Goal: Task Accomplishment & Management: Manage account settings

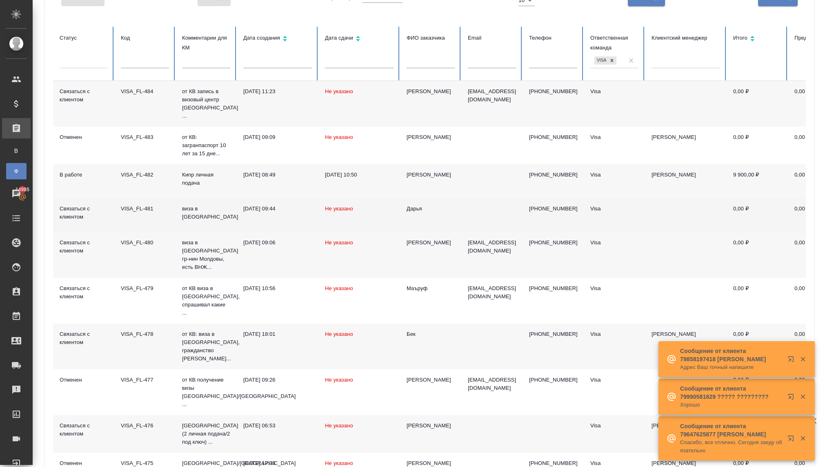
scroll to position [80, 0]
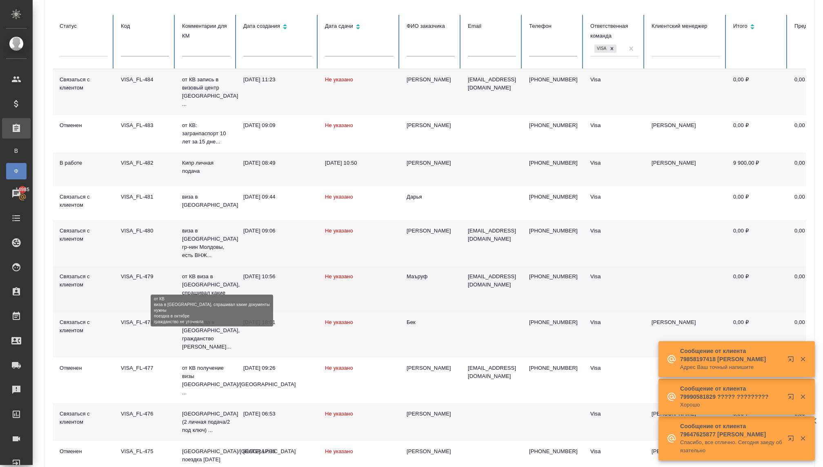
click at [202, 273] on p "от КВ виза в [GEOGRAPHIC_DATA], спрашивал какие ..." at bounding box center [206, 288] width 48 height 33
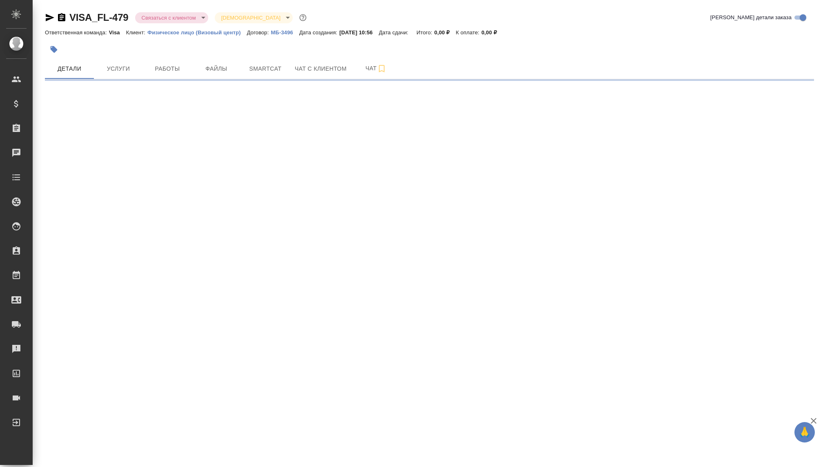
select select "RU"
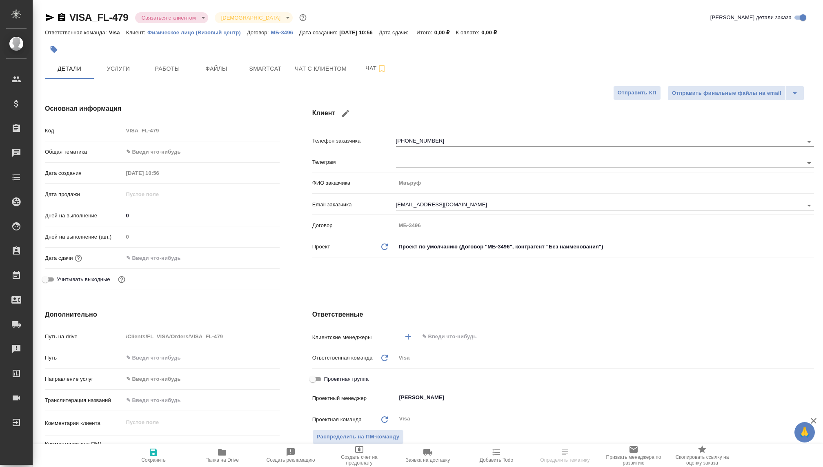
type textarea "x"
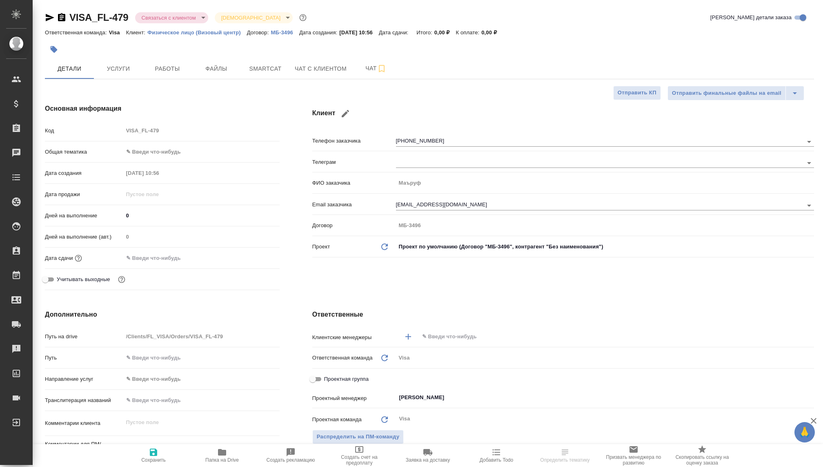
type textarea "x"
click at [190, 16] on body "🙏 .cls-1 fill:#fff; AWATERA Kovaleva Ekaterina Клиенты Спецификации Заказы Чаты…" at bounding box center [411, 233] width 823 height 467
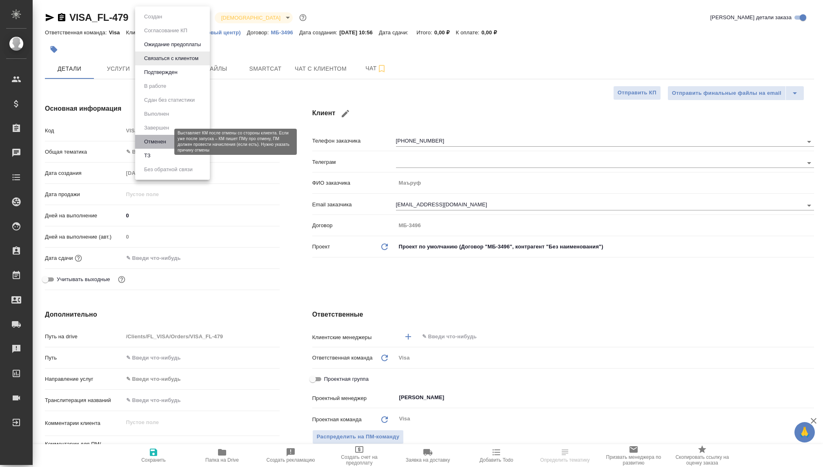
click at [153, 142] on button "Отменен" at bounding box center [155, 141] width 27 height 9
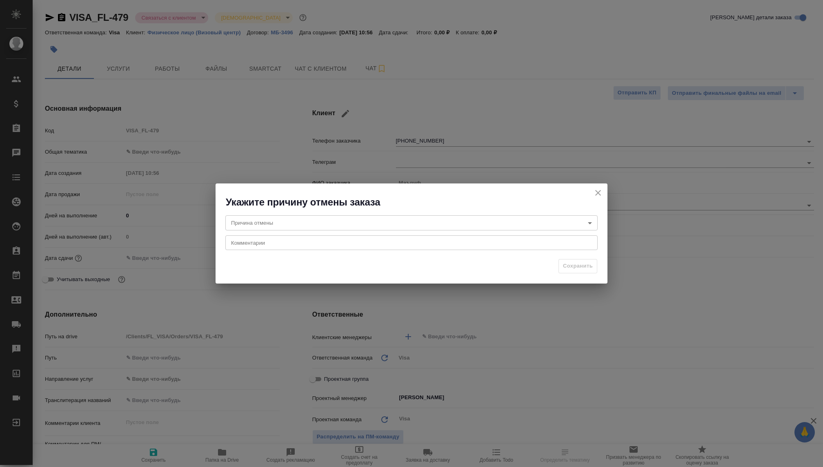
click at [350, 222] on body "🙏 .cls-1 fill:#fff; AWATERA Kovaleva Ekaterina Клиенты Спецификации Заказы Чаты…" at bounding box center [411, 233] width 823 height 467
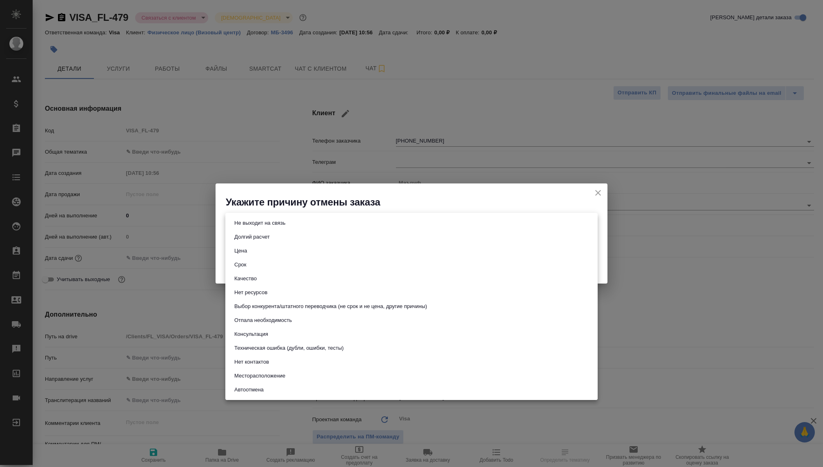
click at [270, 223] on button "Не выходит на связь" at bounding box center [260, 222] width 56 height 9
type input "stopContacting"
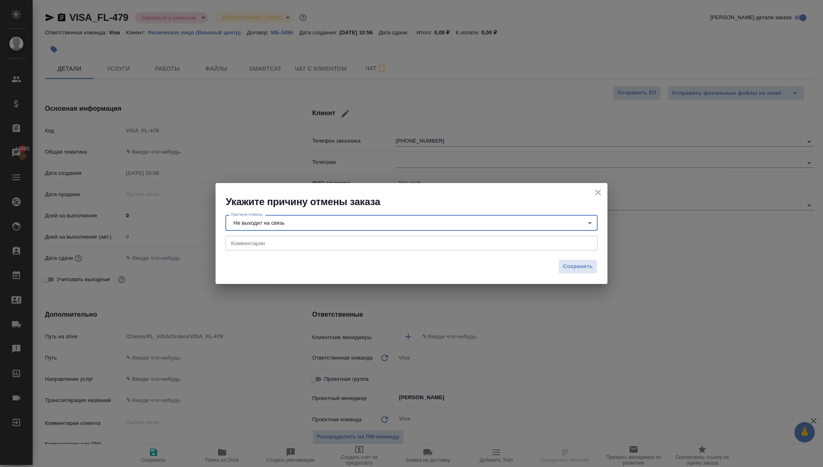
click at [270, 242] on textarea at bounding box center [411, 243] width 361 height 6
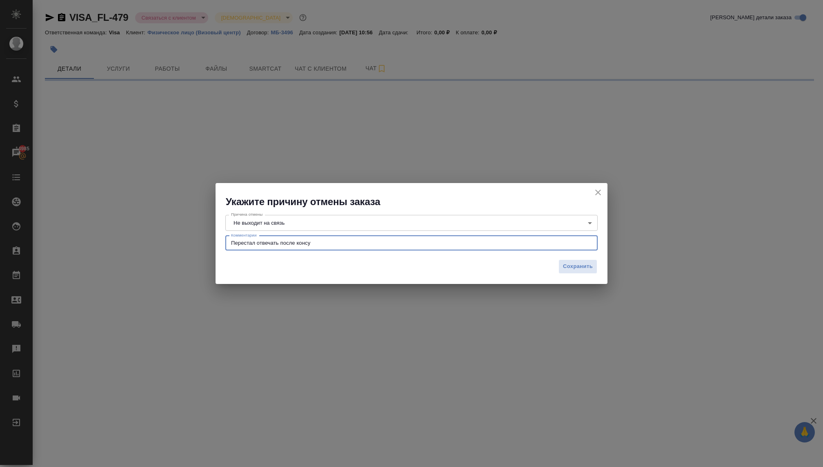
type textarea "Перестал отвечать после консул"
select select "RU"
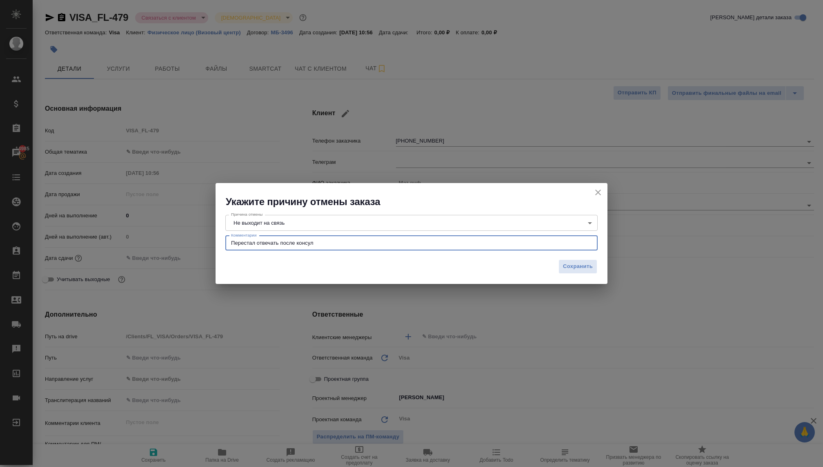
type textarea "x"
type textarea "Перестал отвечать после консультации без обратной связи"
click at [583, 266] on span "Сохранить" at bounding box center [578, 266] width 30 height 9
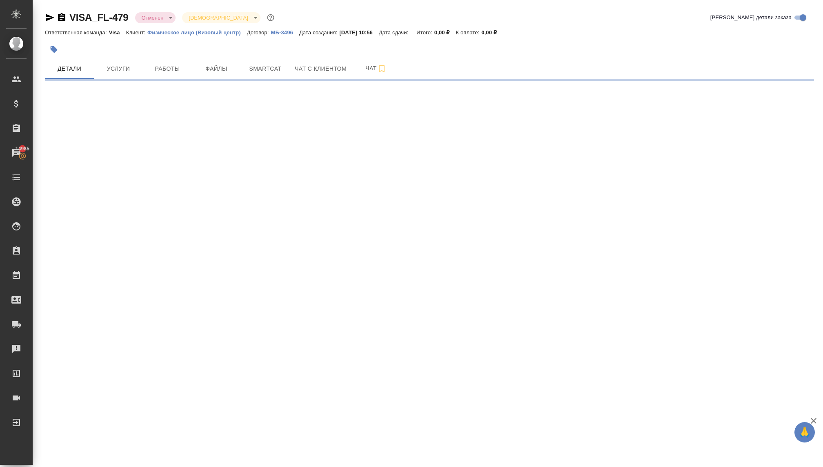
select select "RU"
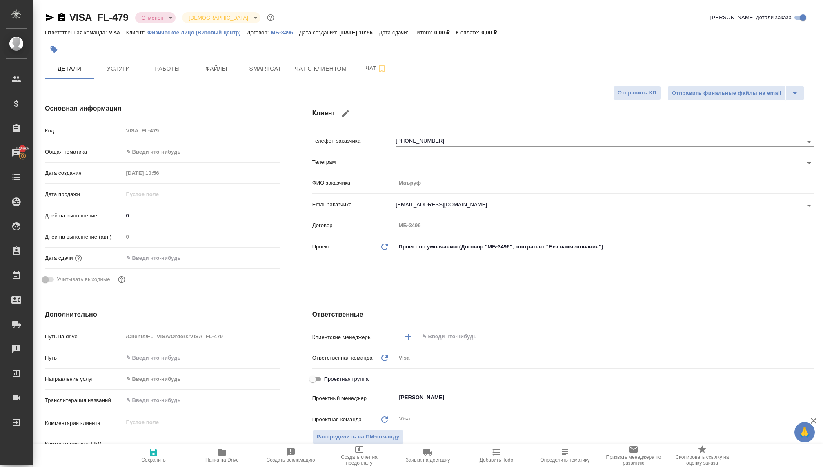
type textarea "x"
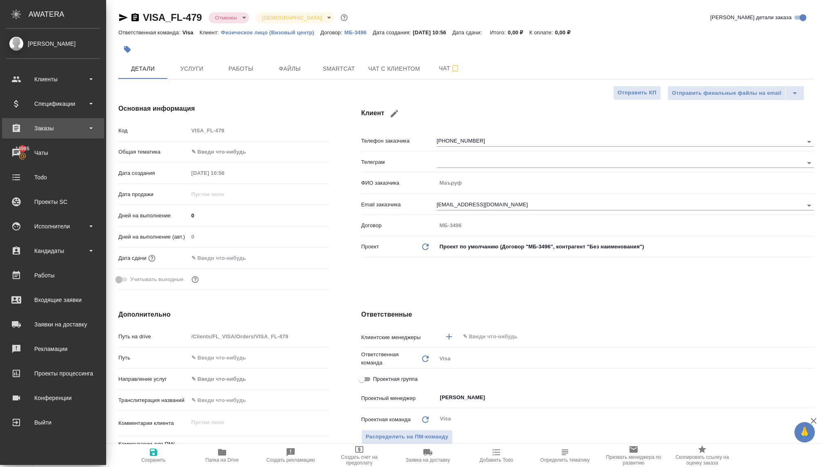
click at [40, 128] on div "Заказы" at bounding box center [53, 128] width 94 height 12
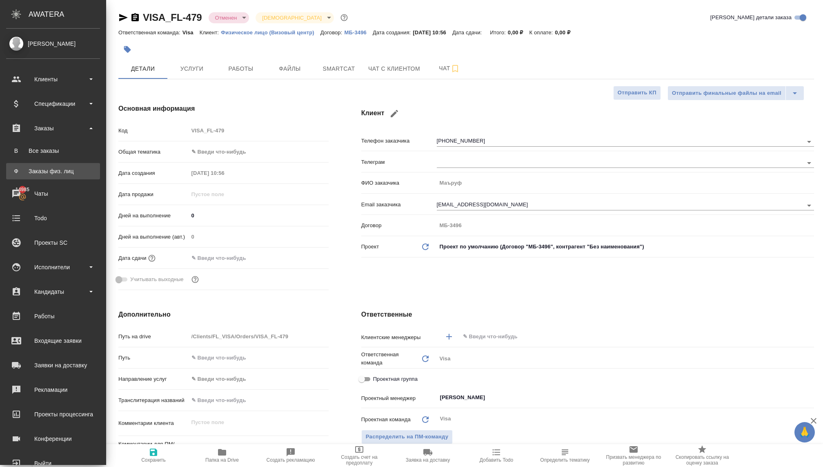
type textarea "x"
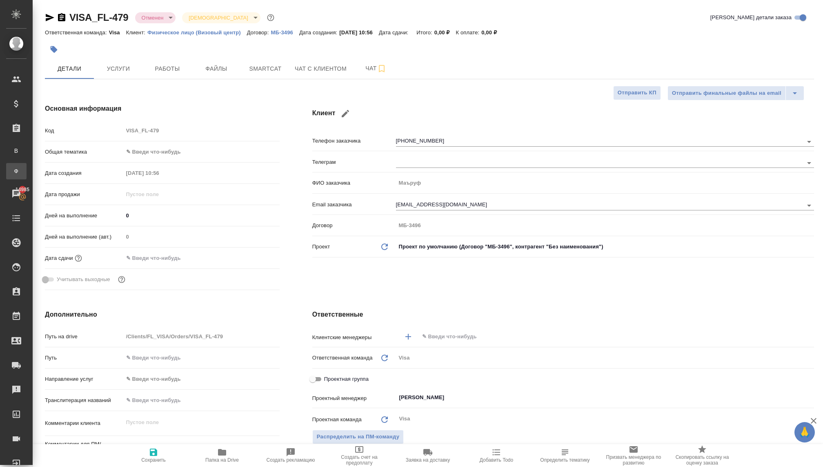
click at [12, 173] on div "Заказы физ. лиц" at bounding box center [6, 171] width 12 height 8
type textarea "x"
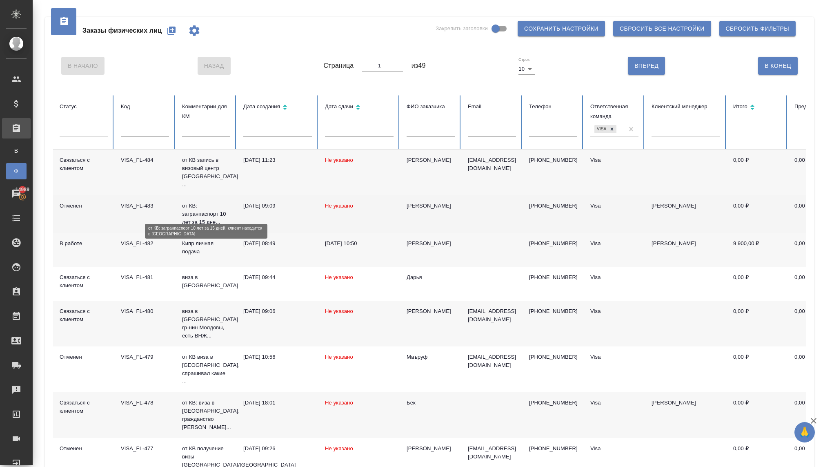
click at [209, 202] on p "от КВ: загранпаспорт 10 лет за 15 дне..." at bounding box center [206, 214] width 48 height 24
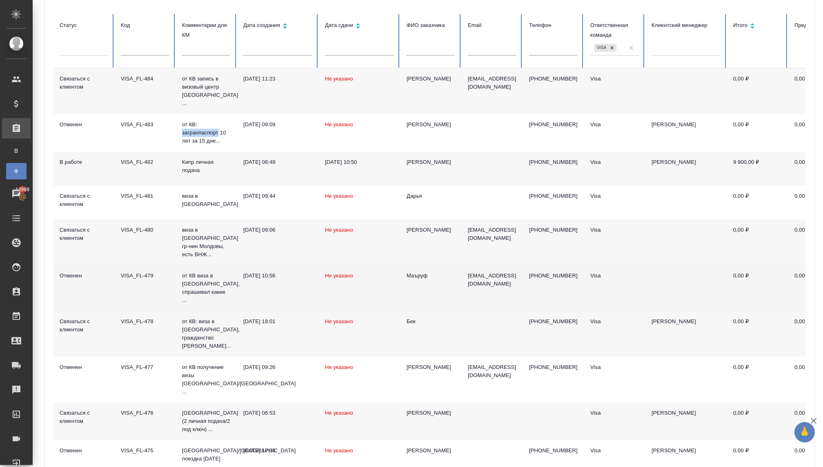
scroll to position [81, 0]
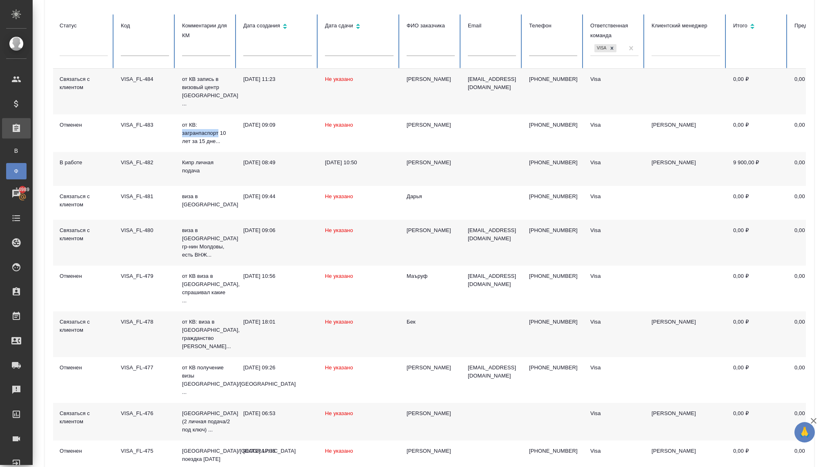
type input "2"
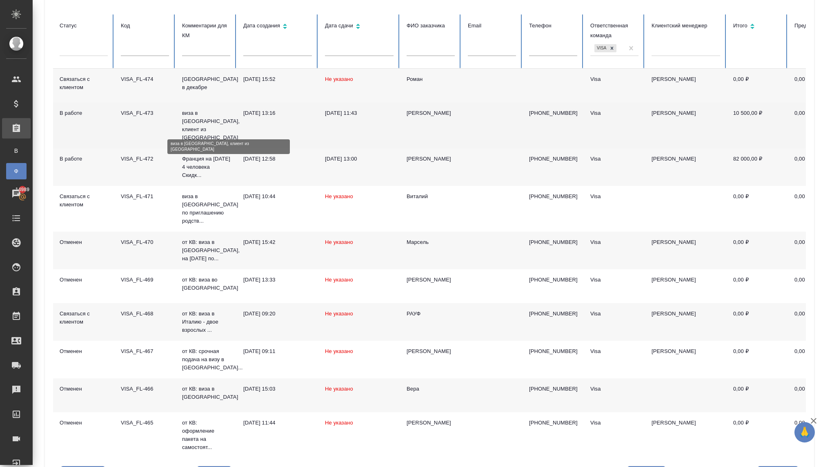
click at [185, 124] on p "виза в Японию, клиент из Луганска" at bounding box center [206, 125] width 48 height 33
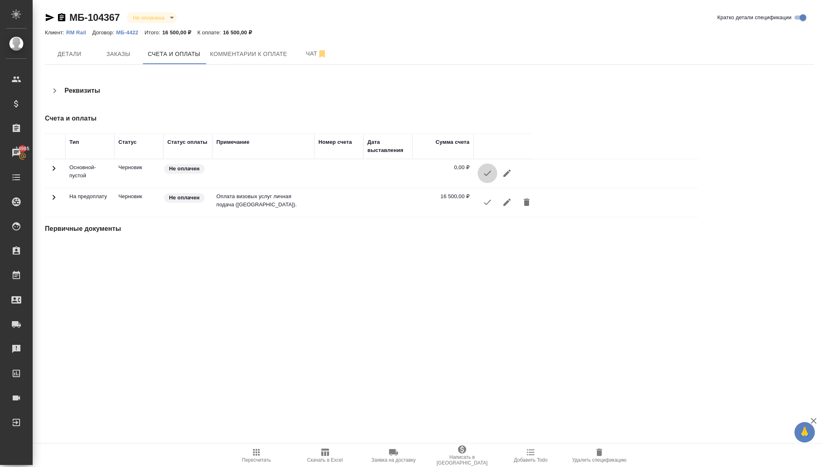
click at [487, 171] on icon "button" at bounding box center [487, 173] width 10 height 10
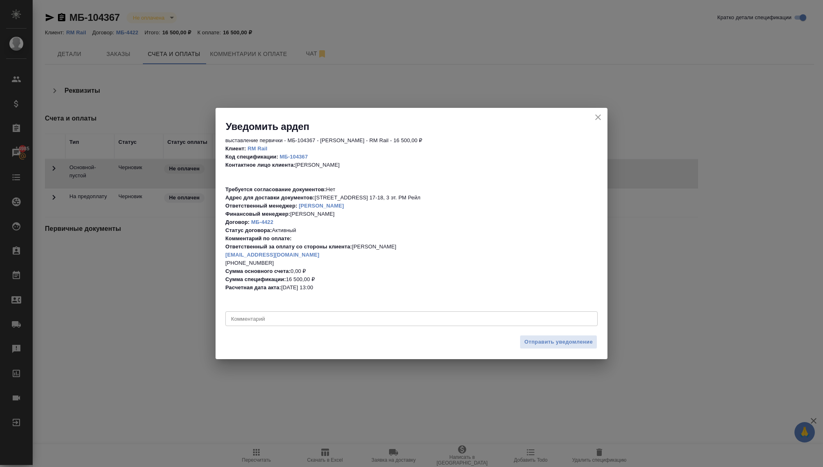
click at [593, 111] on div "Уведомить ардеп" at bounding box center [412, 120] width 392 height 25
click at [595, 114] on icon "close" at bounding box center [598, 117] width 6 height 6
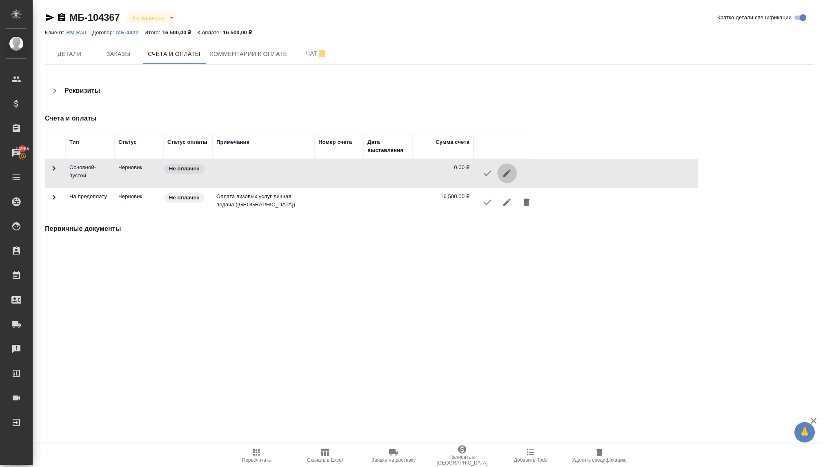
click at [507, 171] on icon "button" at bounding box center [506, 172] width 7 height 7
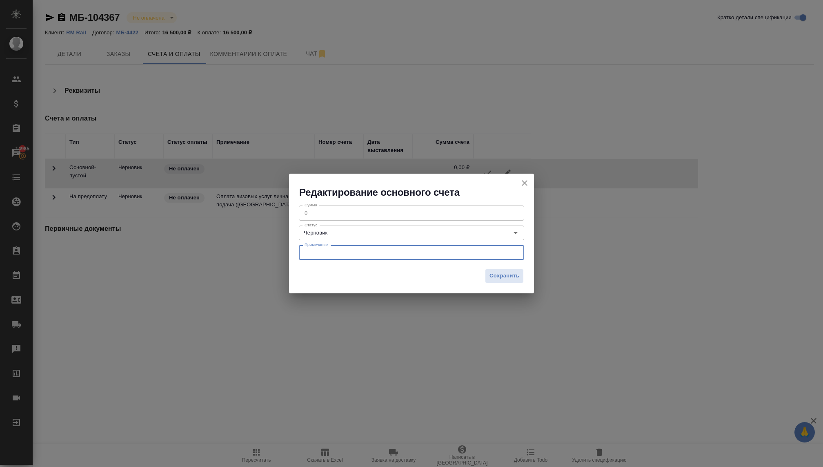
click at [371, 251] on textarea at bounding box center [411, 252] width 214 height 6
click at [520, 180] on icon "close" at bounding box center [525, 183] width 10 height 10
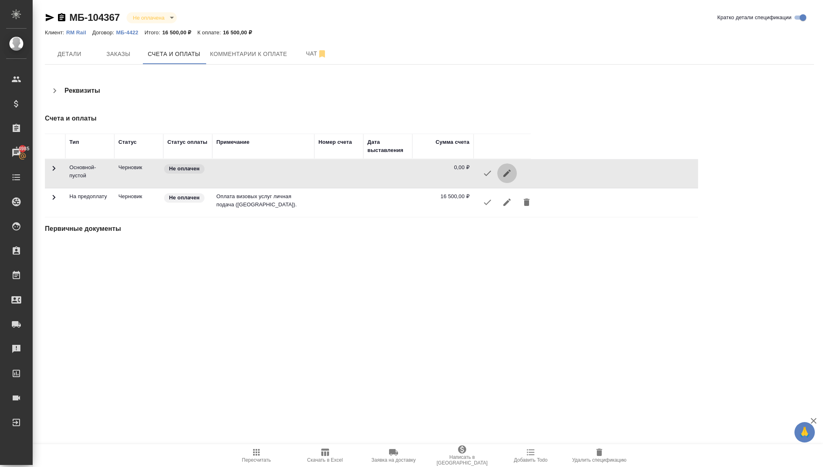
click at [501, 174] on button "button" at bounding box center [507, 173] width 20 height 20
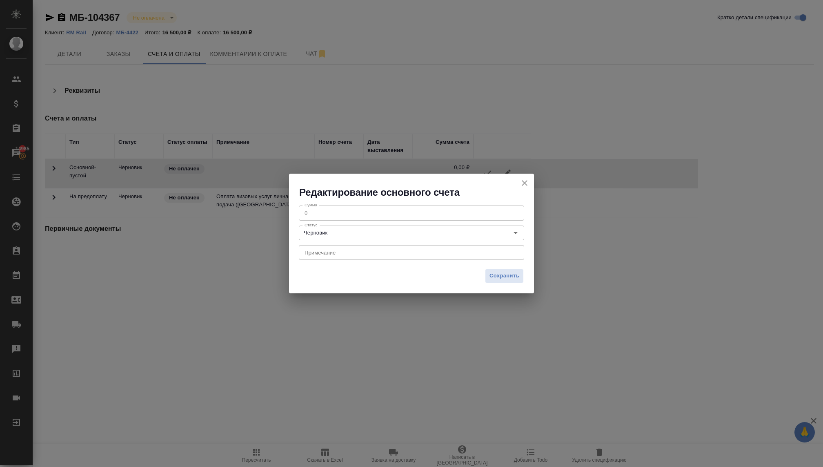
click at [522, 180] on icon "close" at bounding box center [525, 183] width 10 height 10
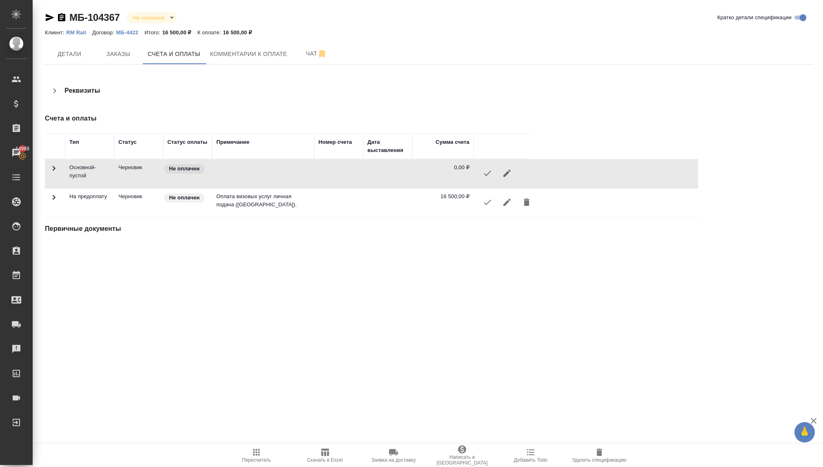
click at [507, 169] on icon "button" at bounding box center [507, 173] width 10 height 10
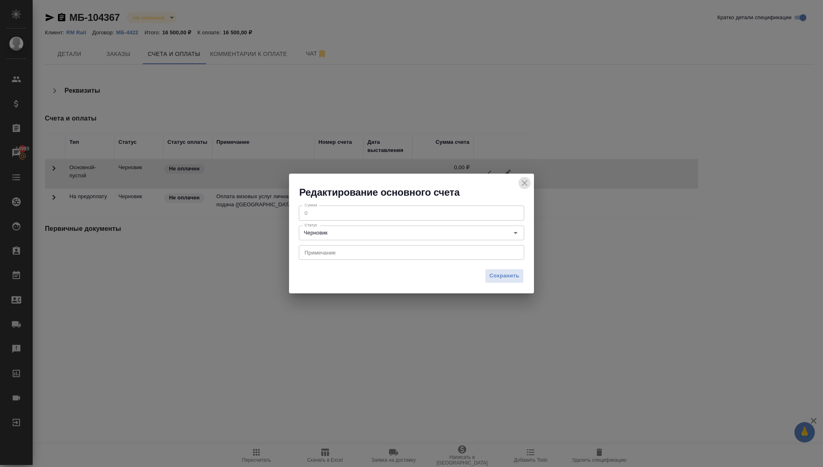
click at [520, 182] on icon "close" at bounding box center [525, 183] width 10 height 10
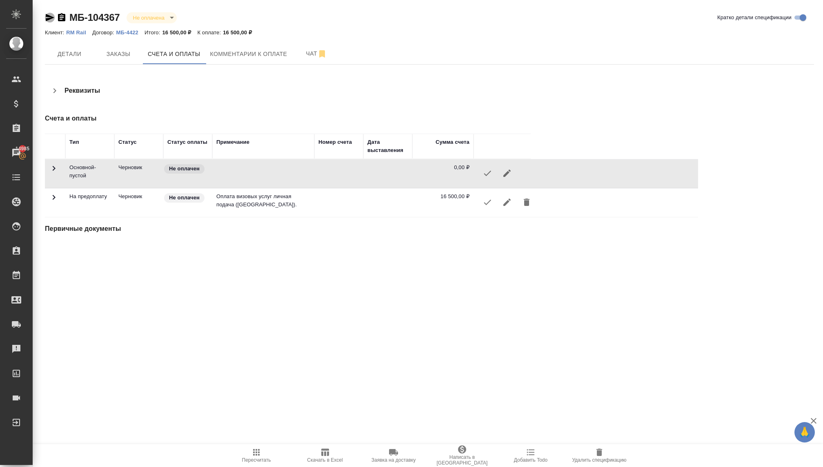
click at [50, 18] on icon "button" at bounding box center [50, 17] width 9 height 7
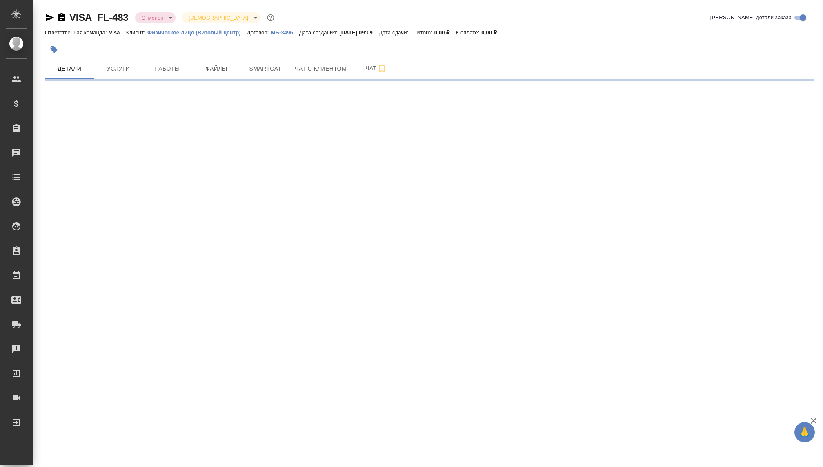
select select "RU"
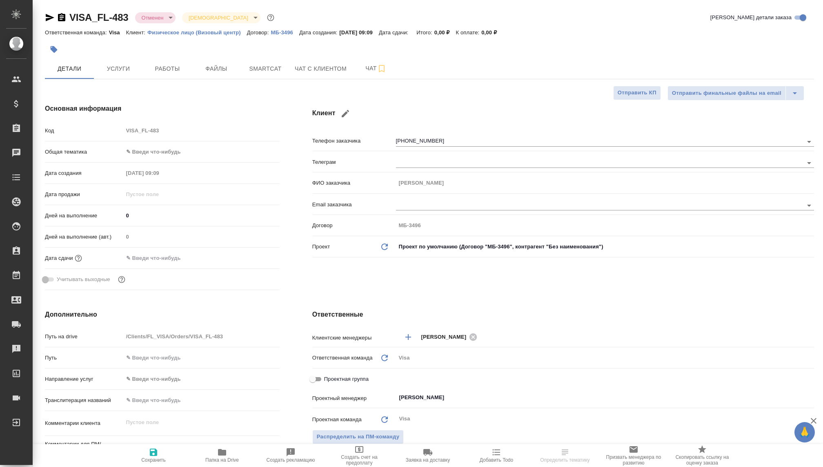
type textarea "x"
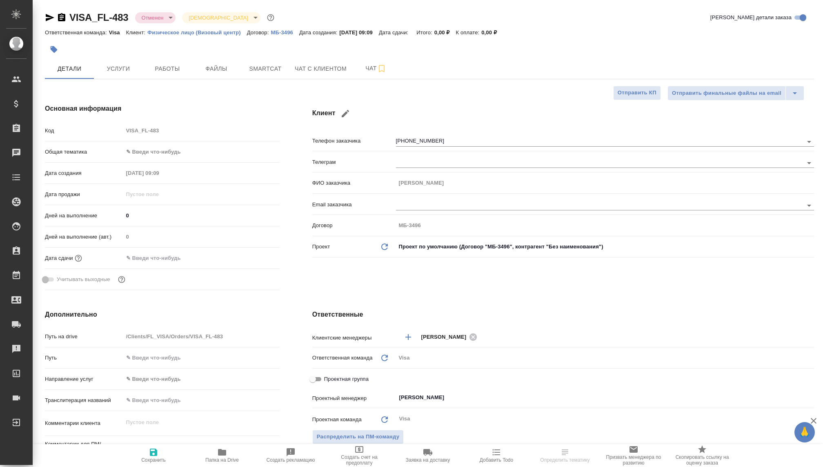
type textarea "x"
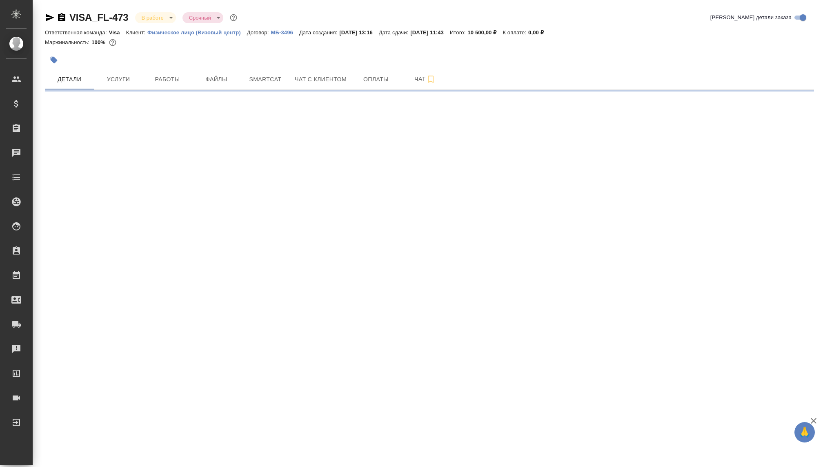
select select "RU"
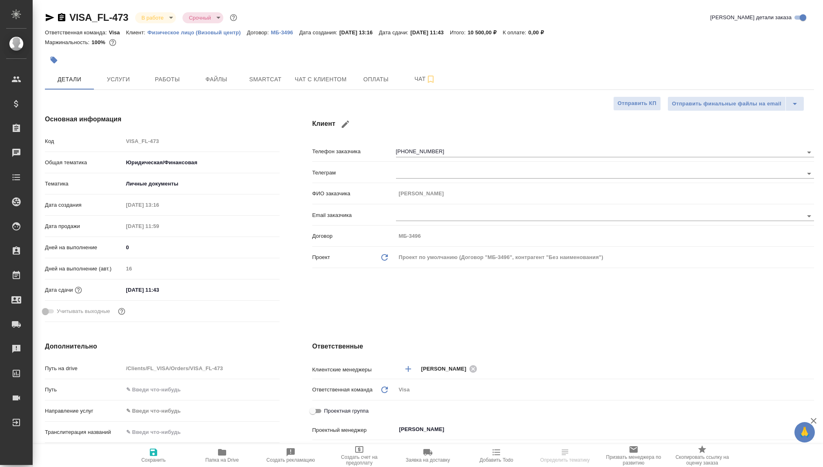
type textarea "x"
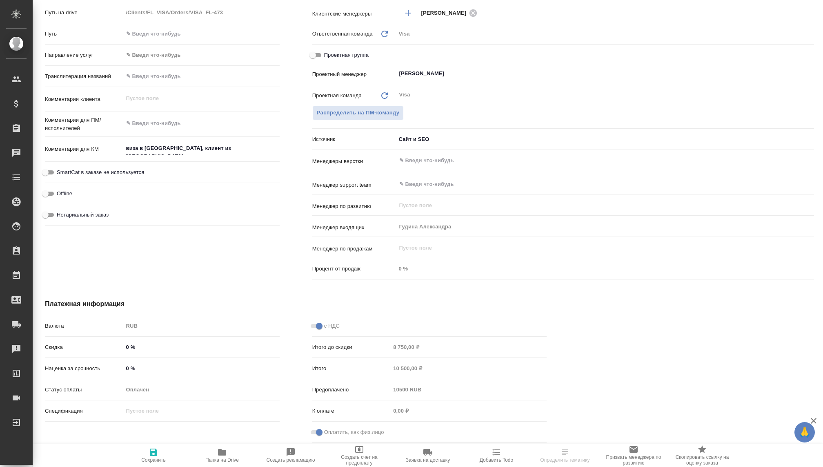
type textarea "x"
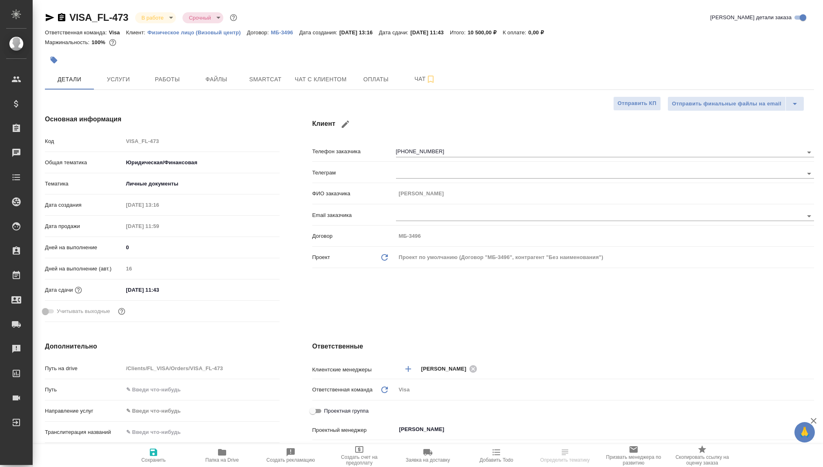
type textarea "x"
click at [103, 76] on span "Услуги" at bounding box center [118, 79] width 39 height 10
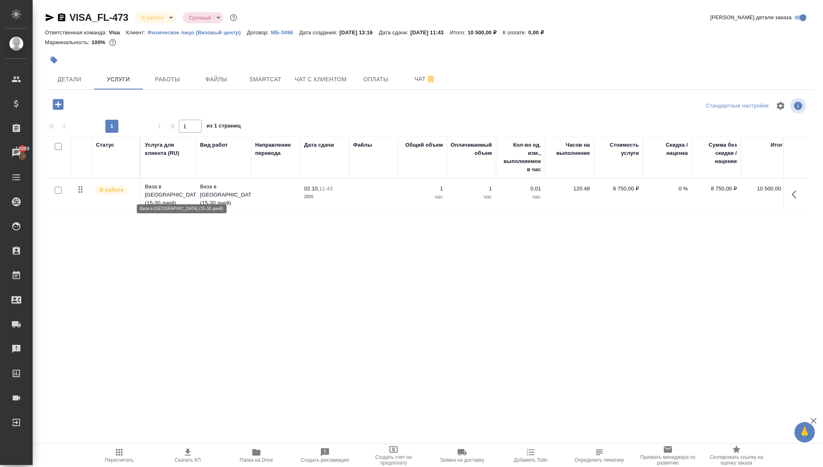
click at [175, 192] on p "Виза в [GEOGRAPHIC_DATA] (15-30 дней)" at bounding box center [168, 194] width 47 height 24
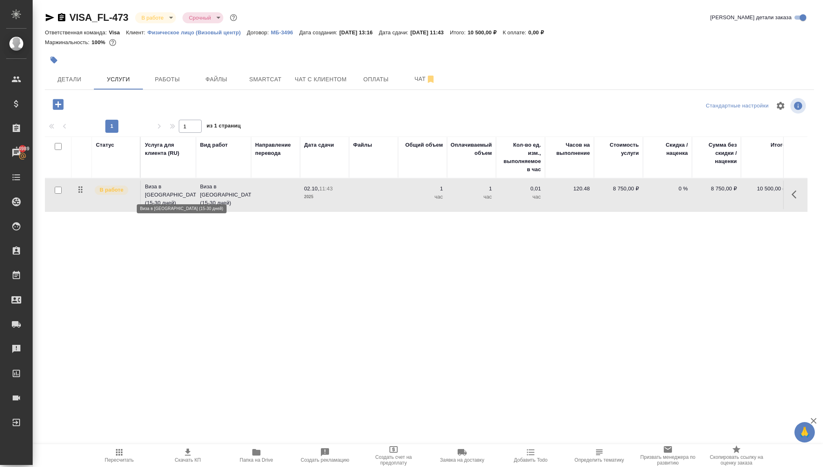
click at [175, 192] on p "Виза в [GEOGRAPHIC_DATA] (15-30 дней)" at bounding box center [168, 194] width 47 height 24
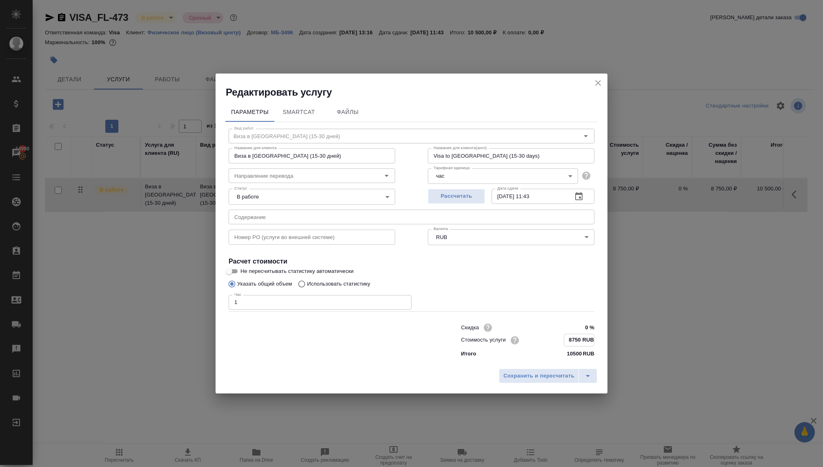
click at [569, 339] on input "8750 RUB" at bounding box center [579, 340] width 30 height 12
drag, startPoint x: 578, startPoint y: 339, endPoint x: 554, endPoint y: 339, distance: 24.1
click at [554, 339] on div "Стоимость услуги 8750 RUB" at bounding box center [527, 339] width 133 height 13
type input "0 RUB"
paste input "583333 RUB"
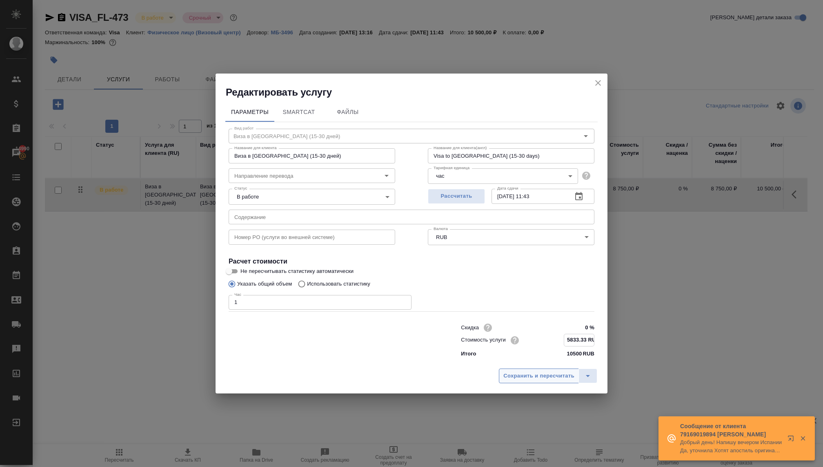
type input "5833.33 RUB"
click at [530, 378] on span "Сохранить и пересчитать" at bounding box center [538, 375] width 71 height 9
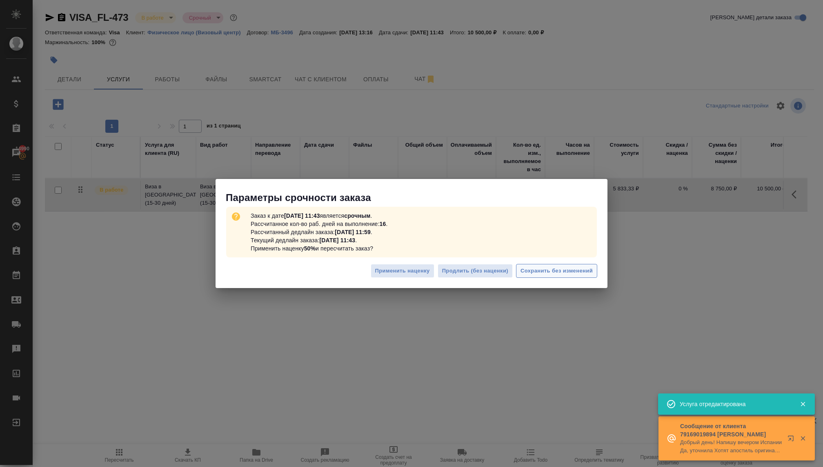
click at [542, 269] on span "Сохранить без изменений" at bounding box center [556, 270] width 72 height 9
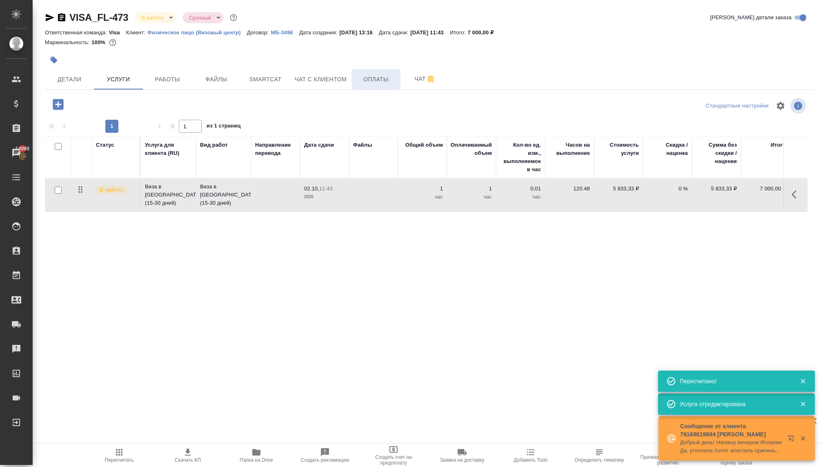
click at [366, 81] on span "Оплаты" at bounding box center [375, 79] width 39 height 10
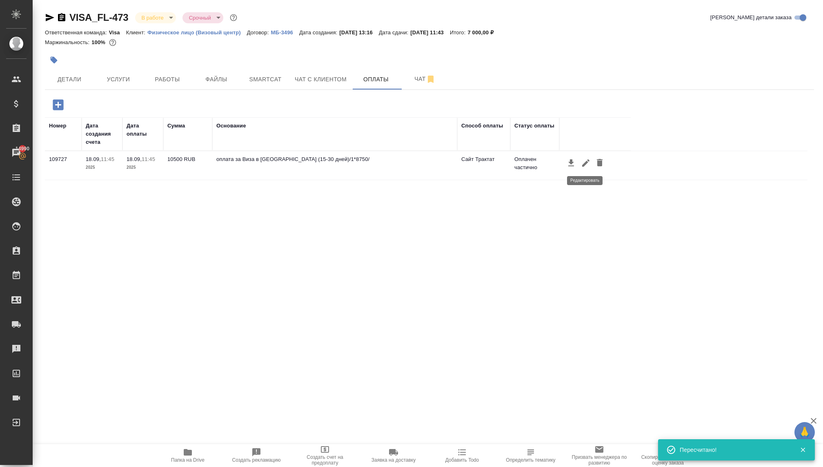
click at [584, 162] on icon "button" at bounding box center [586, 163] width 10 height 10
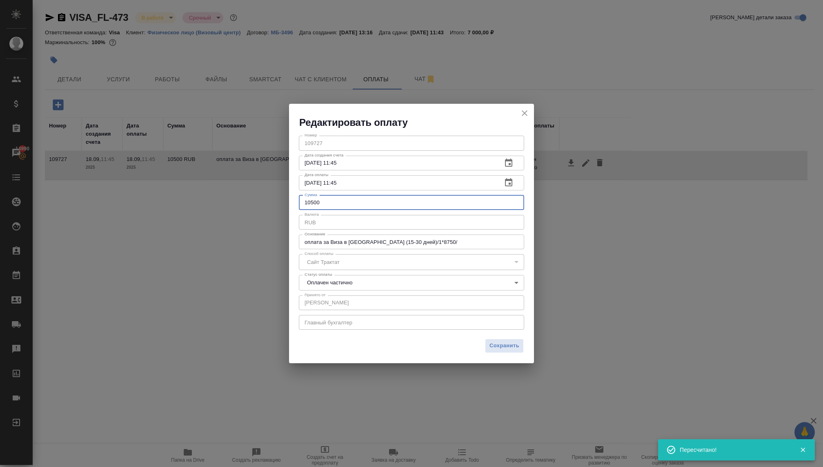
click at [341, 195] on input "10500" at bounding box center [411, 202] width 225 height 15
drag, startPoint x: 332, startPoint y: 200, endPoint x: 280, endPoint y: 199, distance: 51.8
click at [280, 199] on div "Редактировать оплату Номер 109727 Номер Дата создания счета [DATE] 11:45 Дата с…" at bounding box center [411, 233] width 823 height 467
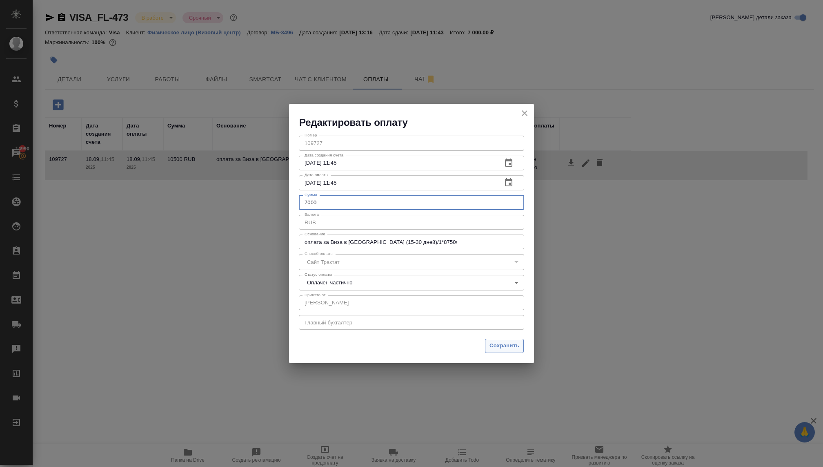
type input "7000"
click at [500, 342] on span "Сохранить" at bounding box center [504, 345] width 30 height 9
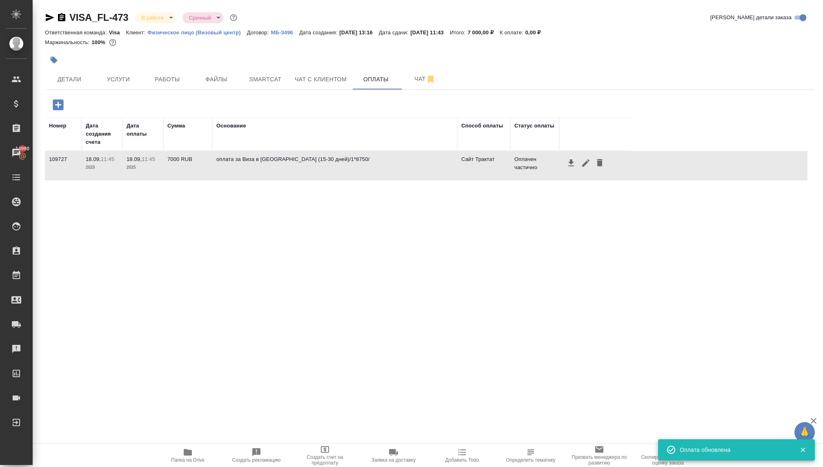
click at [581, 161] on icon "button" at bounding box center [586, 163] width 10 height 10
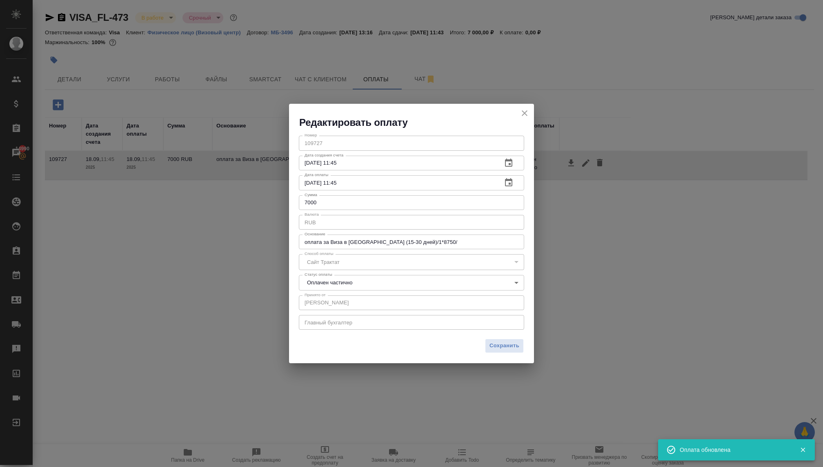
click at [381, 279] on body "🙏 .cls-1 fill:#fff; AWATERA [PERSON_NAME] Спецификации Заказы 14990 Чаты Todo П…" at bounding box center [411, 233] width 823 height 467
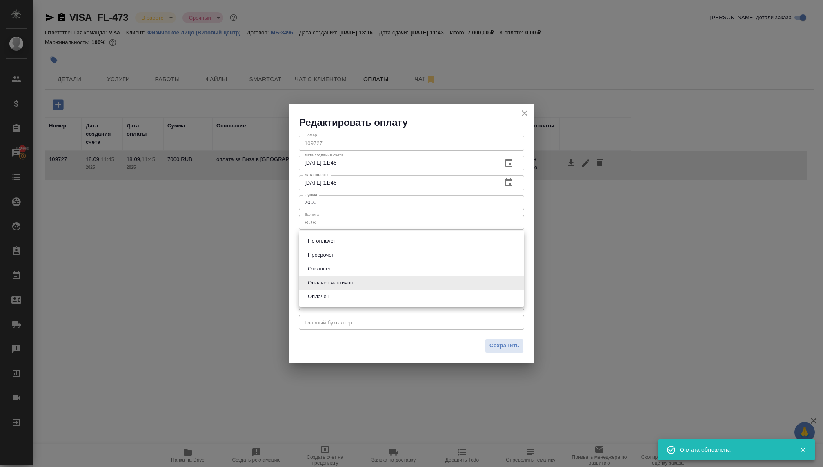
click at [352, 294] on li "Оплачен" at bounding box center [411, 296] width 225 height 14
type input "payed"
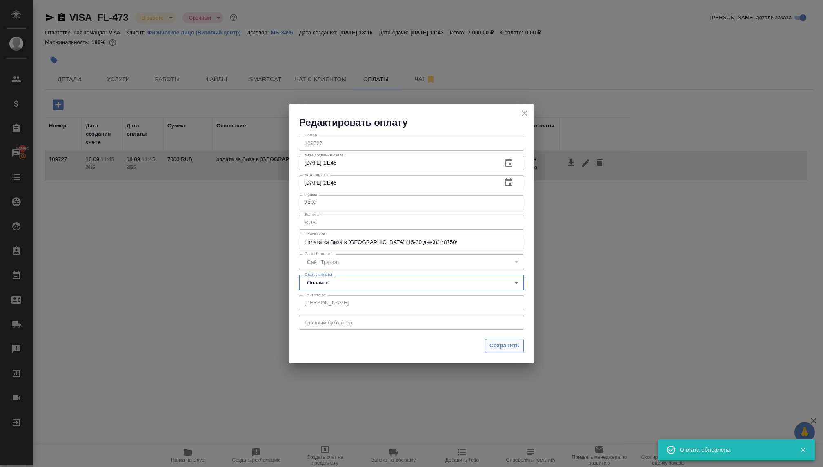
click at [492, 344] on span "Сохранить" at bounding box center [504, 345] width 30 height 9
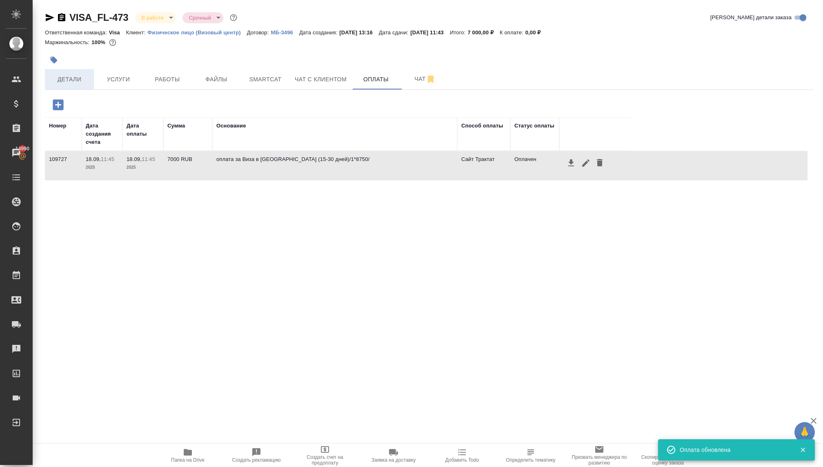
click at [78, 78] on span "Детали" at bounding box center [69, 79] width 39 height 10
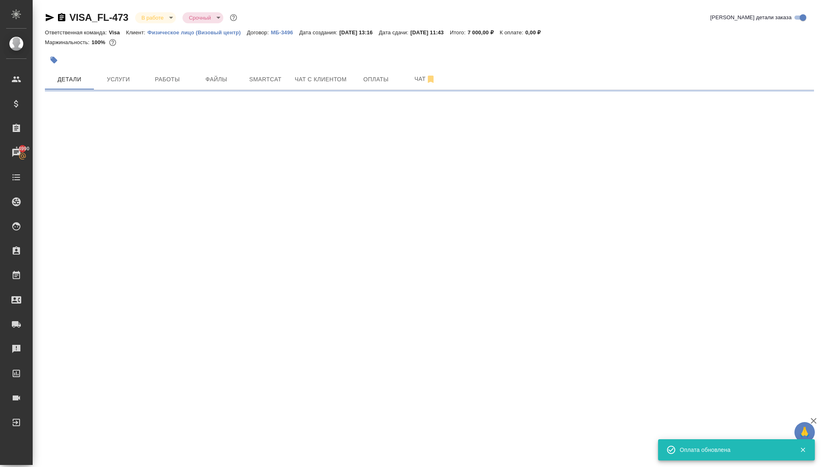
select select "RU"
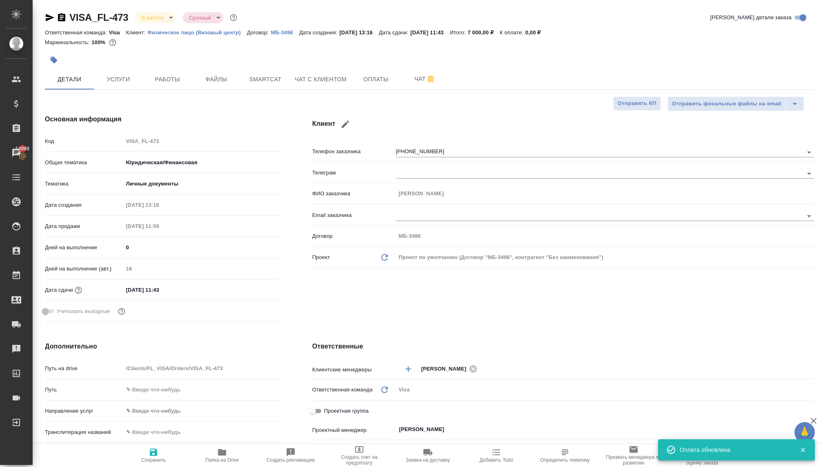
type textarea "x"
click at [130, 73] on button "Услуги" at bounding box center [118, 79] width 49 height 20
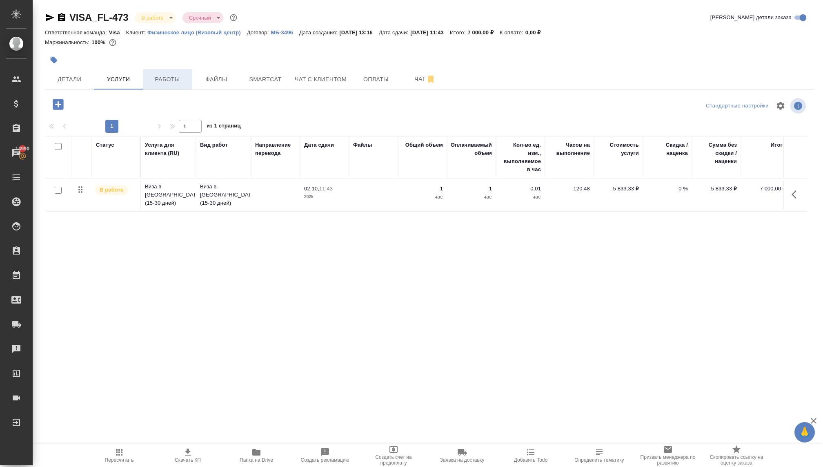
click at [154, 82] on span "Работы" at bounding box center [167, 79] width 39 height 10
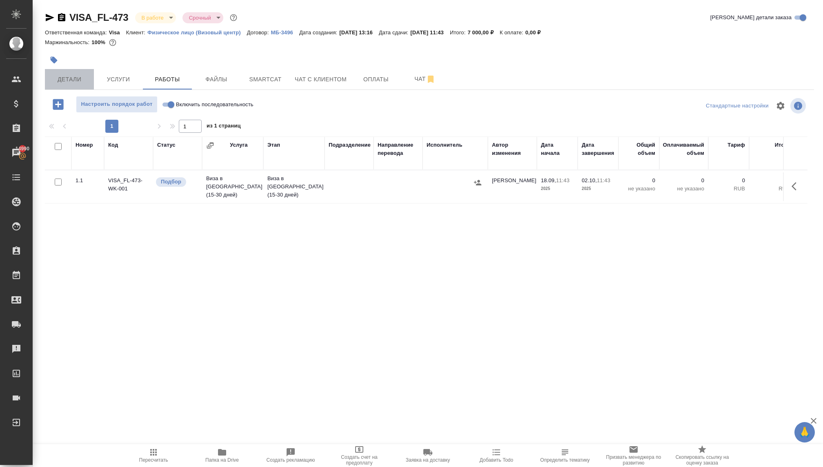
click at [65, 78] on span "Детали" at bounding box center [69, 79] width 39 height 10
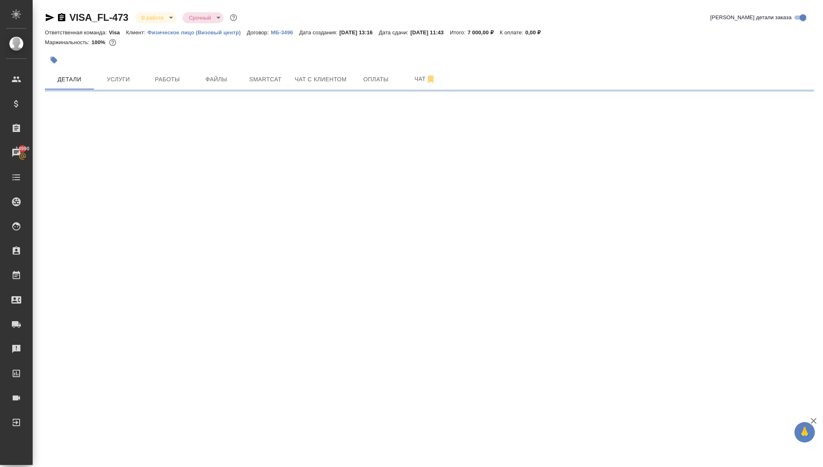
select select "RU"
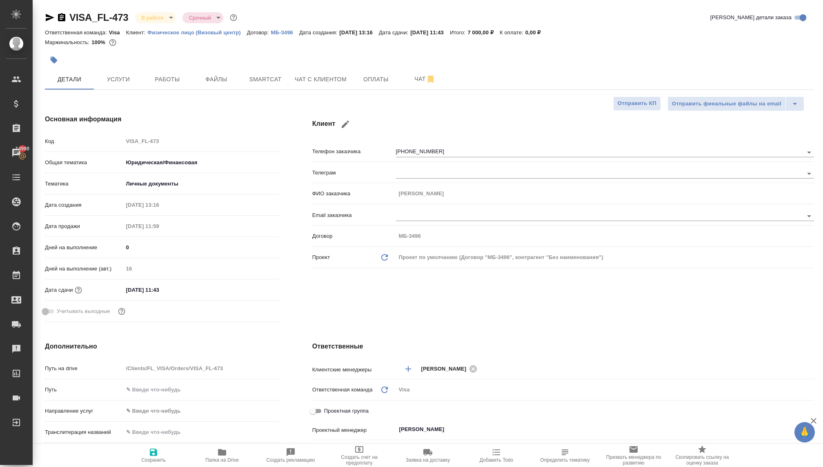
type textarea "x"
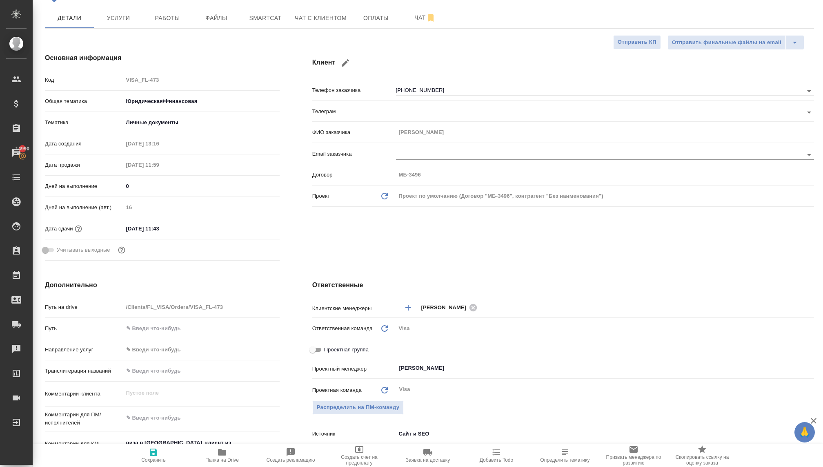
scroll to position [94, 0]
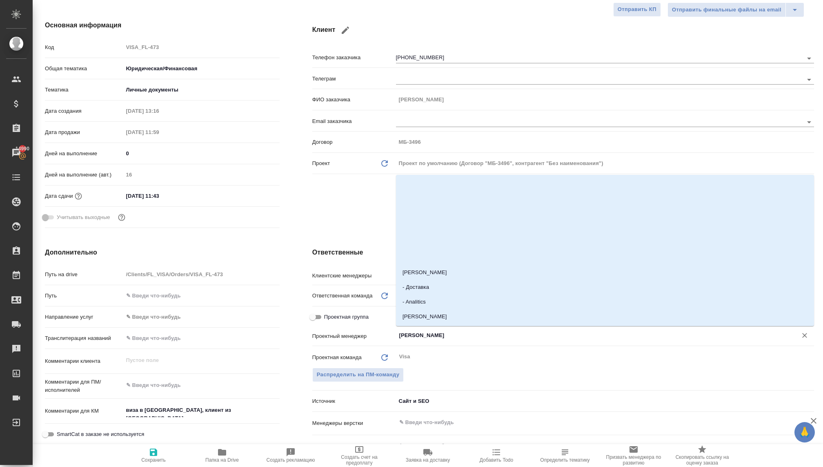
click at [416, 332] on input "[PERSON_NAME]" at bounding box center [591, 335] width 386 height 10
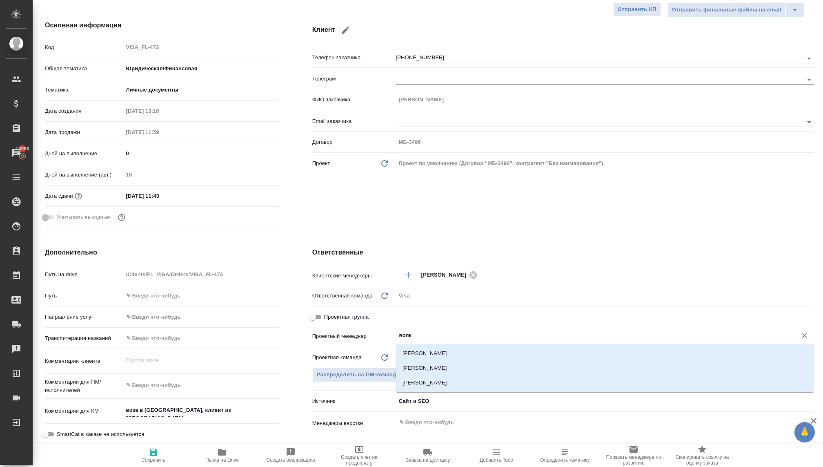
type input "волко"
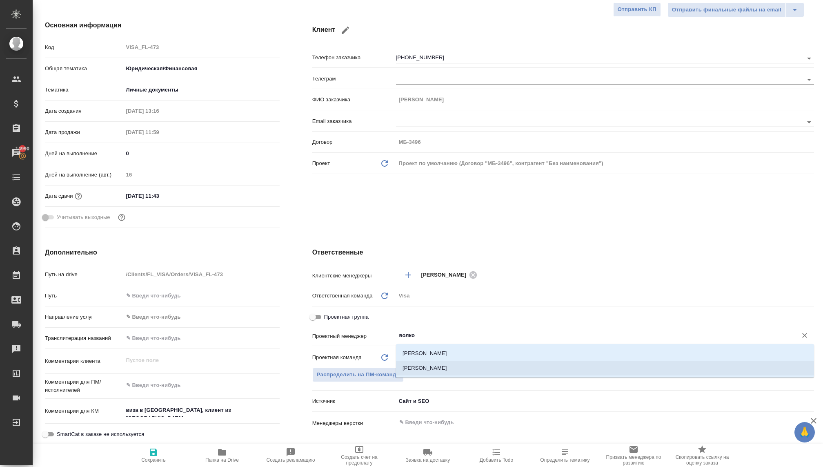
click at [422, 371] on li "[PERSON_NAME]" at bounding box center [605, 367] width 418 height 15
type textarea "x"
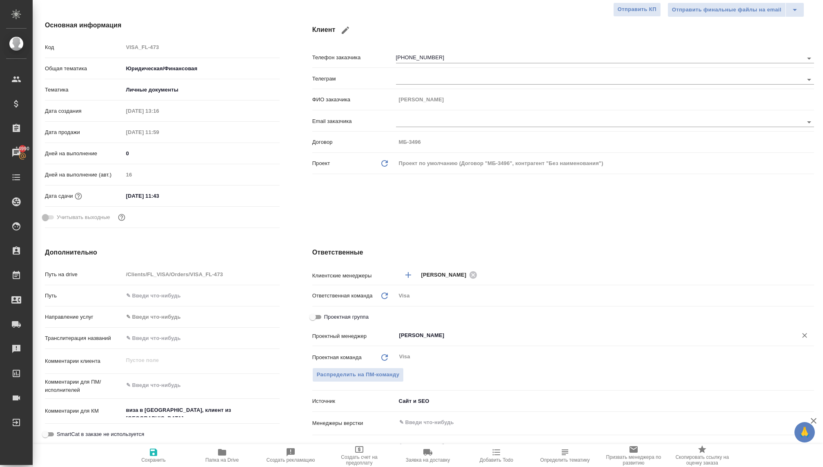
type input "[PERSON_NAME]"
click at [159, 458] on span "Сохранить" at bounding box center [153, 460] width 24 height 6
type textarea "x"
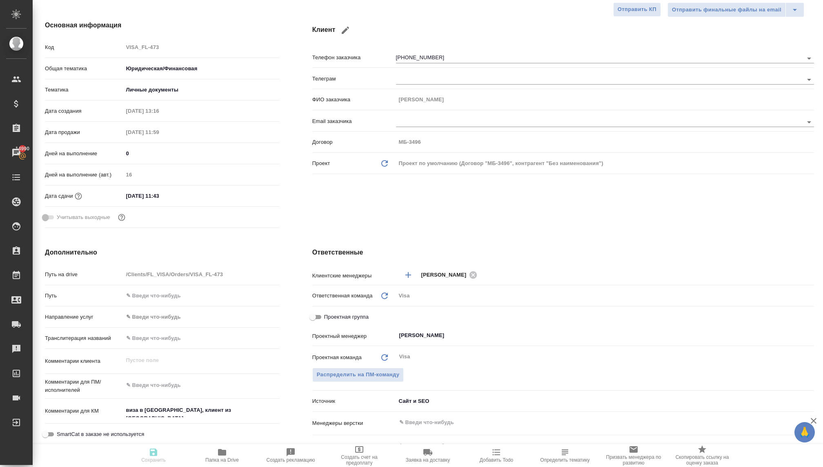
type textarea "x"
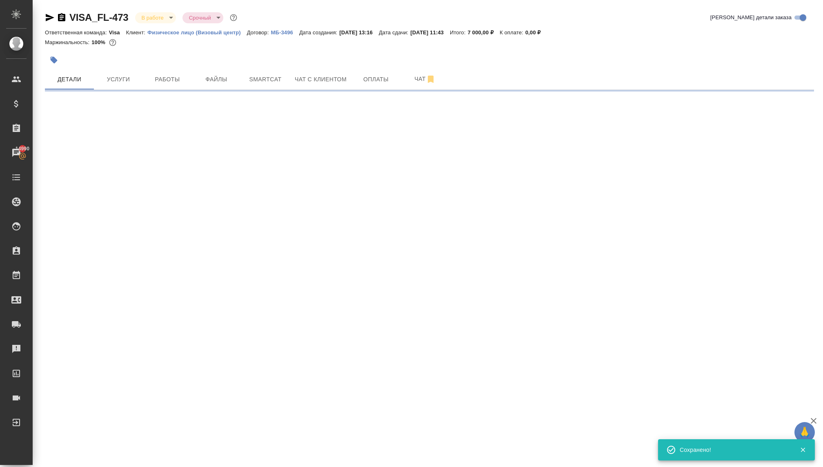
scroll to position [0, 0]
select select "RU"
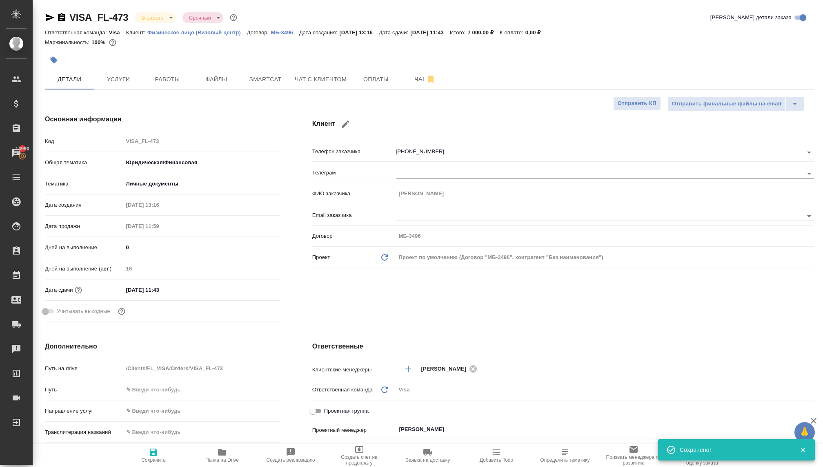
type textarea "x"
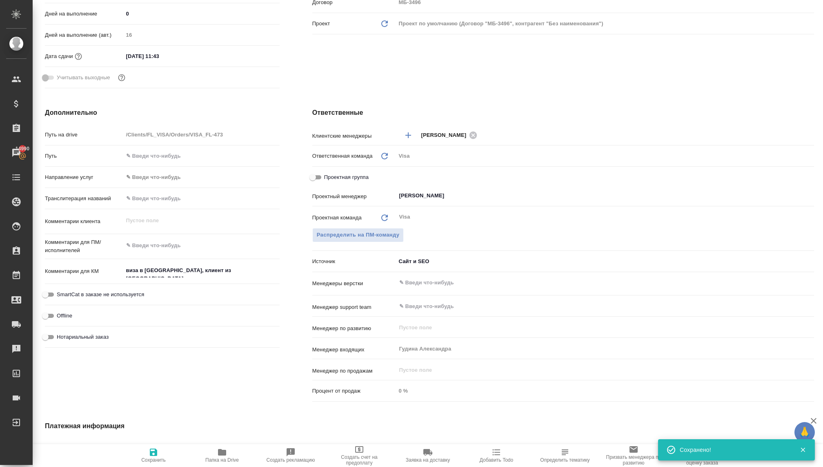
scroll to position [283, 0]
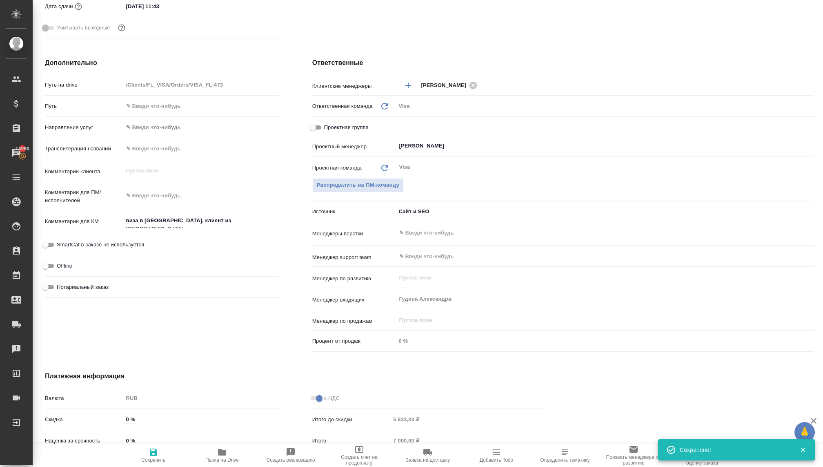
type textarea "x"
click at [227, 219] on textarea "виза в [GEOGRAPHIC_DATA], клиент из [GEOGRAPHIC_DATA]" at bounding box center [201, 220] width 156 height 14
type textarea "x"
type textarea "виза в [GEOGRAPHIC_DATA], клиент из [GEOGRAPHIC_DATA]."
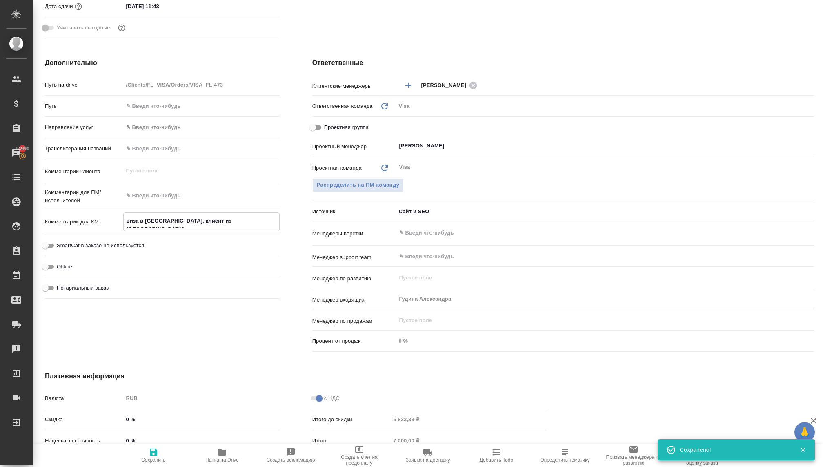
type textarea "x"
type textarea "виза в [GEOGRAPHIC_DATA], клиент из [GEOGRAPHIC_DATA]."
type textarea "x"
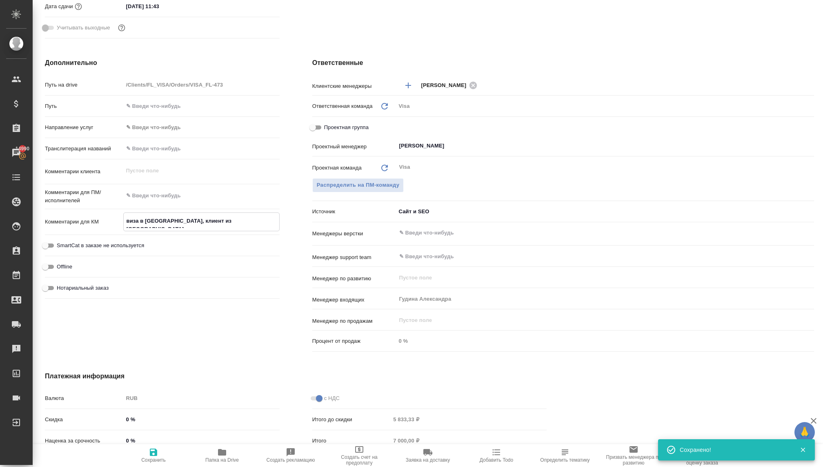
type textarea "x"
type textarea "виза в [GEOGRAPHIC_DATA], клиент из [GEOGRAPHIC_DATA]. В"
type textarea "x"
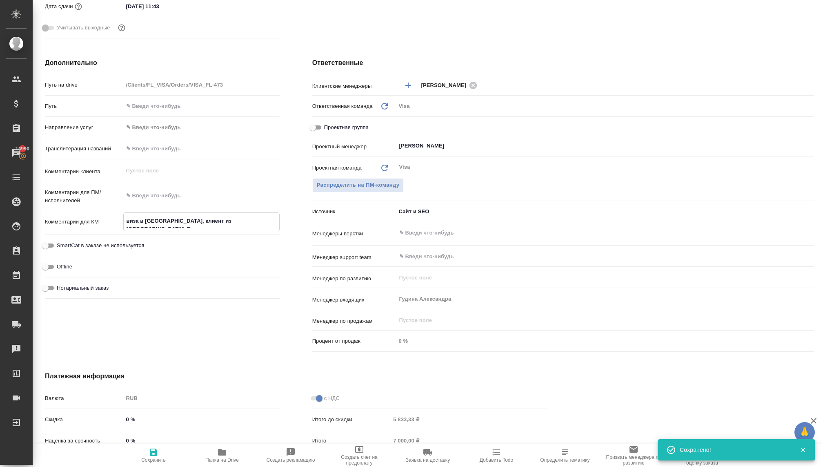
type textarea "x"
type textarea "виза в [GEOGRAPHIC_DATA], клиент из [GEOGRAPHIC_DATA]. В"
type textarea "x"
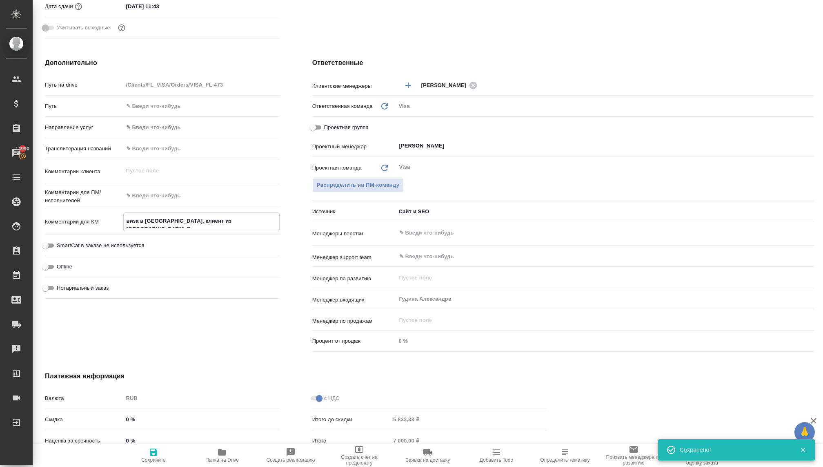
type textarea "виза в [GEOGRAPHIC_DATA], клиент из [GEOGRAPHIC_DATA]. В с"
type textarea "x"
type textarea "виза в [GEOGRAPHIC_DATA], клиент из [GEOGRAPHIC_DATA]. В сп"
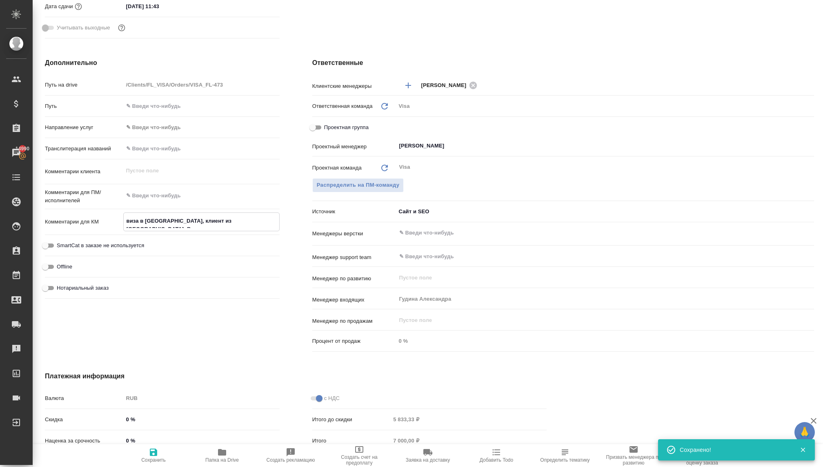
type textarea "x"
type textarea "виза в [GEOGRAPHIC_DATA], клиент из [GEOGRAPHIC_DATA]. В [GEOGRAPHIC_DATA]"
type textarea "x"
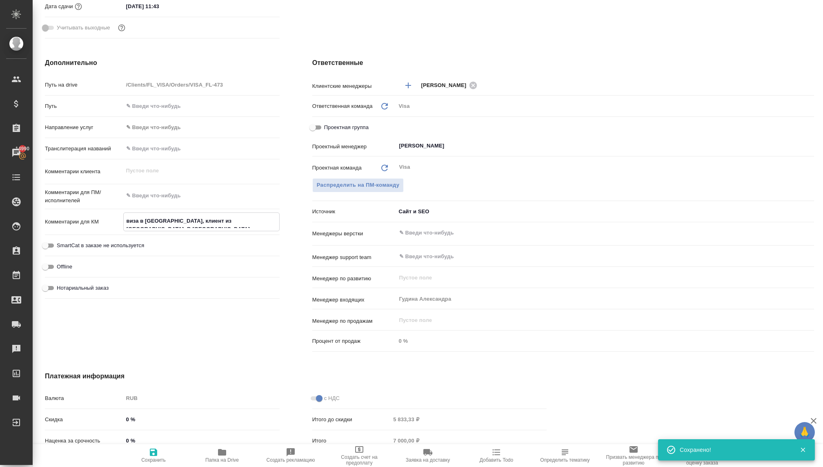
type textarea "x"
type textarea "виза в [GEOGRAPHIC_DATA], клиент из [GEOGRAPHIC_DATA]. В [GEOGRAPHIC_DATA]"
type textarea "x"
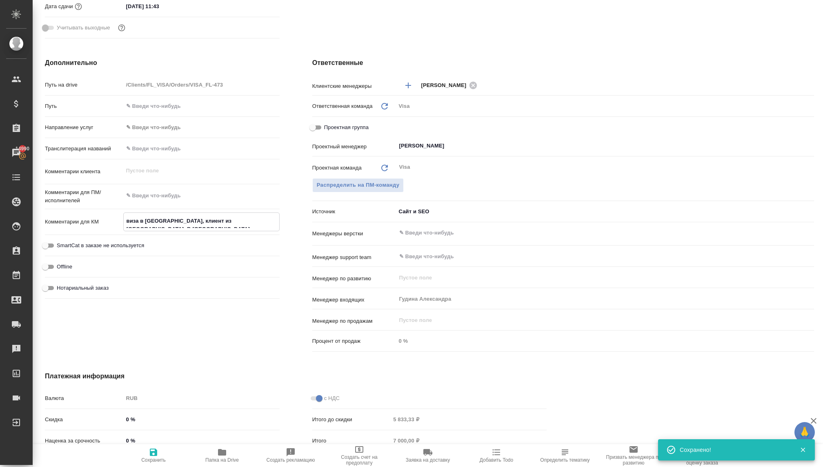
type textarea "x"
type textarea "виза в [GEOGRAPHIC_DATA], клиент из [GEOGRAPHIC_DATA]. В [GEOGRAPHIC_DATA] н"
type textarea "x"
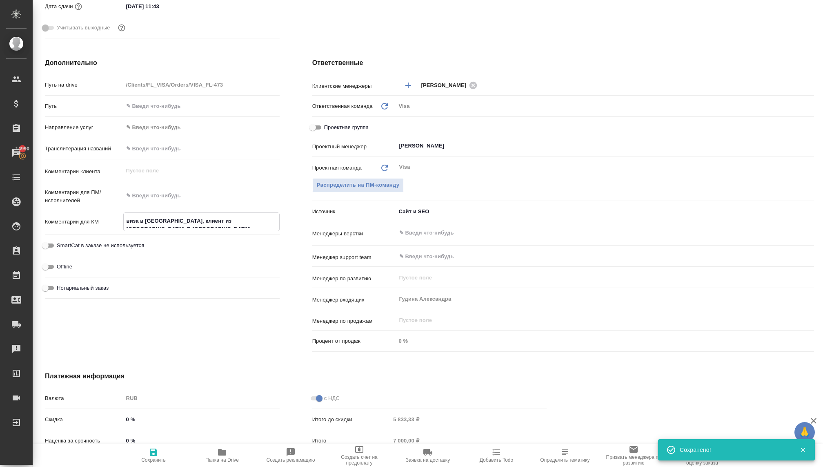
type textarea "виза в [GEOGRAPHIC_DATA], клиент из [GEOGRAPHIC_DATA]. В [GEOGRAPHIC_DATA] не"
type textarea "x"
type textarea "виза в [GEOGRAPHIC_DATA], клиент из [GEOGRAPHIC_DATA]. В [GEOGRAPHIC_DATA] не"
type textarea "x"
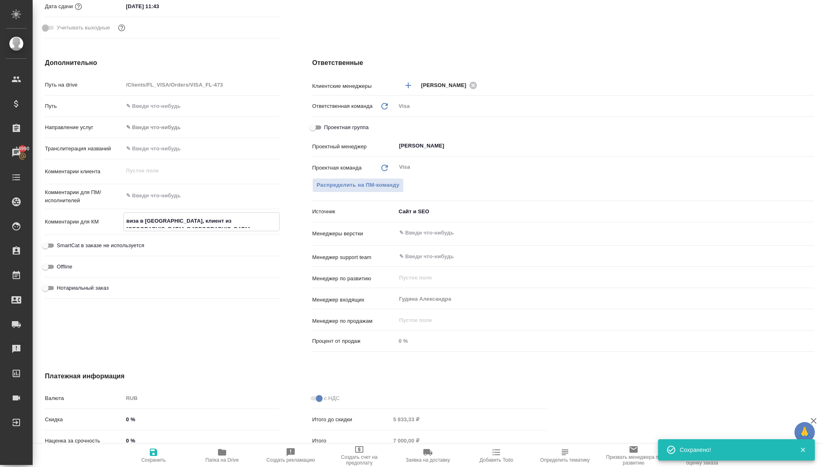
type textarea "x"
type textarea "виза в [GEOGRAPHIC_DATA], клиент из [GEOGRAPHIC_DATA]. В [GEOGRAPHIC_DATA] не п"
type textarea "x"
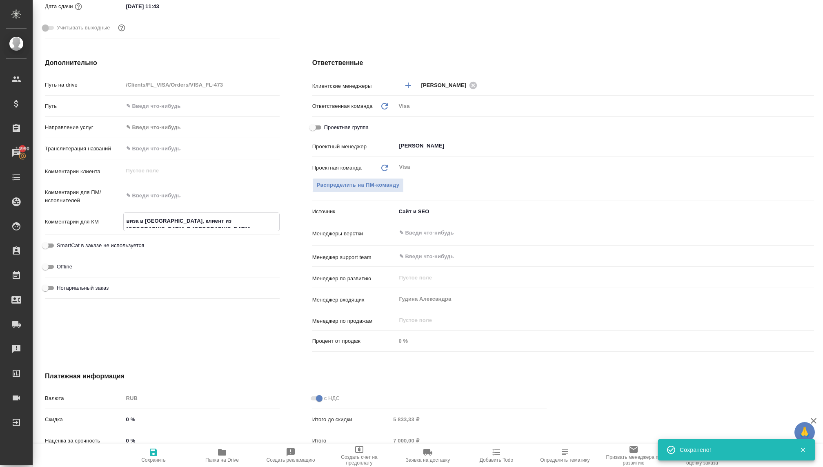
type textarea "x"
type textarea "виза в [GEOGRAPHIC_DATA], клиент из [GEOGRAPHIC_DATA]. В [GEOGRAPHIC_DATA] не по"
type textarea "x"
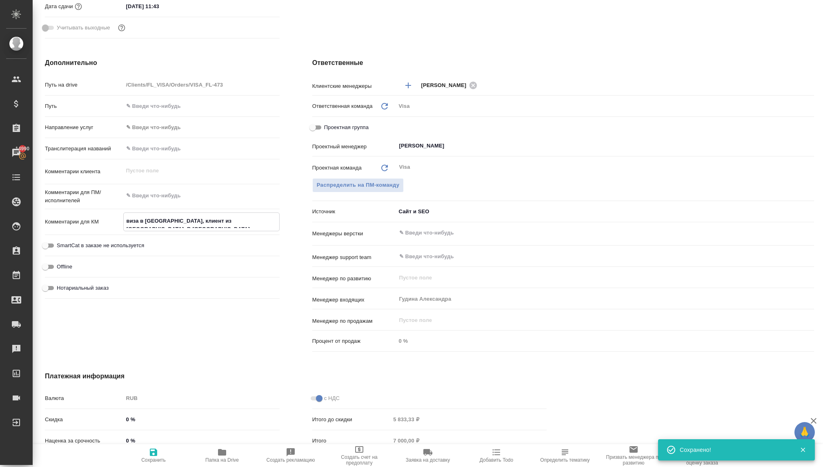
type textarea "x"
type textarea "виза в [GEOGRAPHIC_DATA], клиент из [GEOGRAPHIC_DATA]. В [GEOGRAPHIC_DATA] не п…"
type textarea "x"
type textarea "виза в [GEOGRAPHIC_DATA], клиент из [GEOGRAPHIC_DATA]. В [GEOGRAPHIC_DATA] не п…"
type textarea "x"
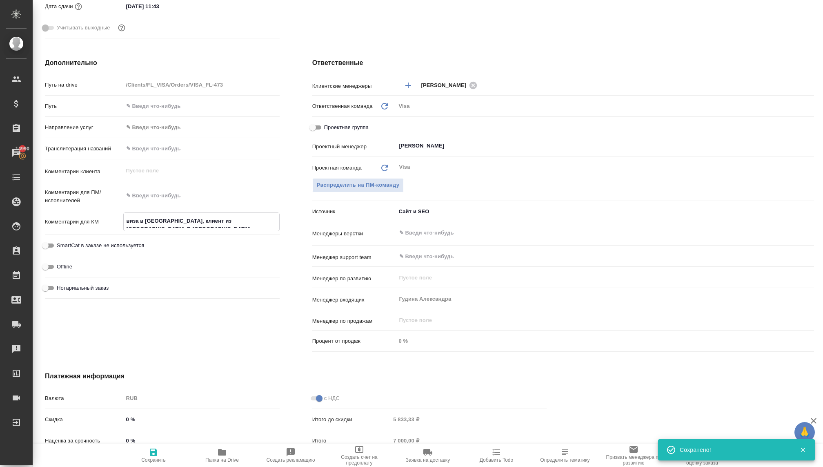
type textarea "x"
type textarea "виза в [GEOGRAPHIC_DATA], клиент из [GEOGRAPHIC_DATA]. В [GEOGRAPHIC_DATA] не п…"
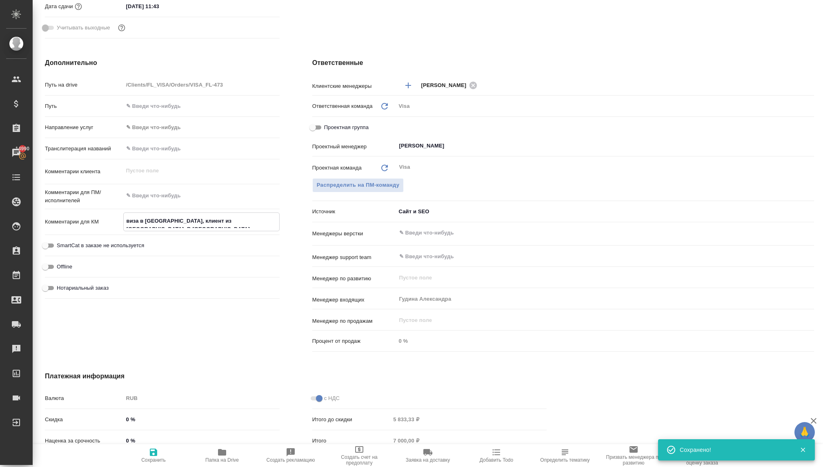
type textarea "x"
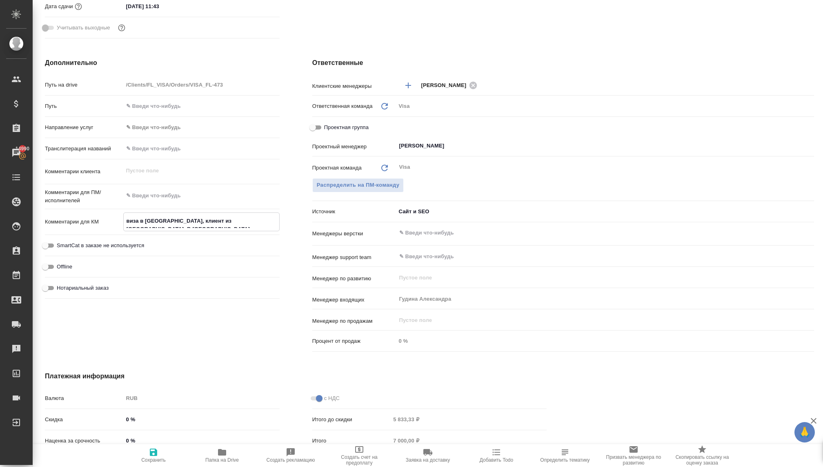
type textarea "x"
type textarea "виза в [GEOGRAPHIC_DATA], клиент из [GEOGRAPHIC_DATA]. В [GEOGRAPHIC_DATA] не п…"
type textarea "x"
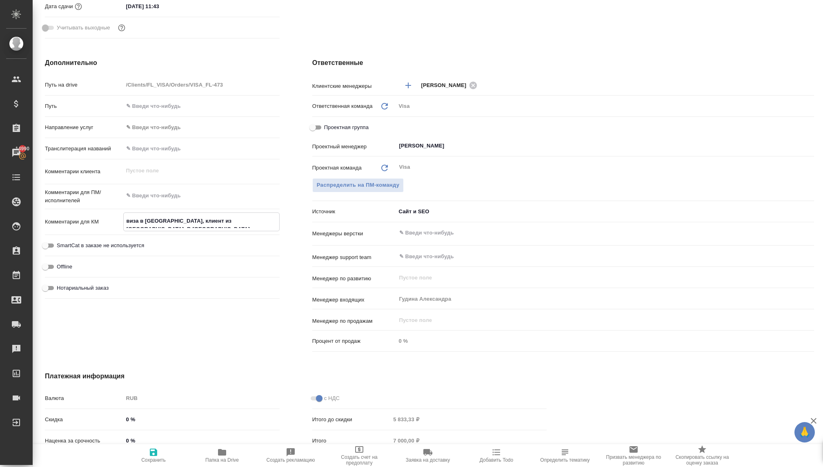
type textarea "x"
type textarea "виза в [GEOGRAPHIC_DATA], клиент из [GEOGRAPHIC_DATA]. В [GEOGRAPHIC_DATA] не п…"
type textarea "x"
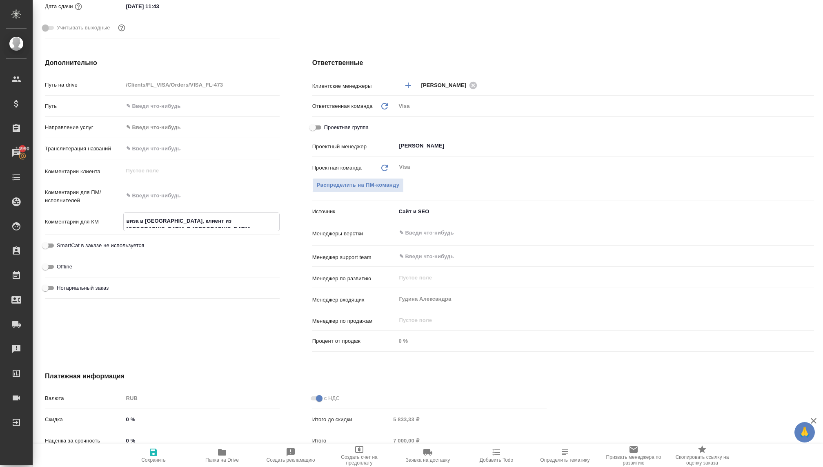
type textarea "виза в [GEOGRAPHIC_DATA], клиент из [GEOGRAPHIC_DATA]. В [GEOGRAPHIC_DATA] не п…"
type textarea "x"
type textarea "виза в [GEOGRAPHIC_DATA], клиент из [GEOGRAPHIC_DATA]. В [GEOGRAPHIC_DATA] не п…"
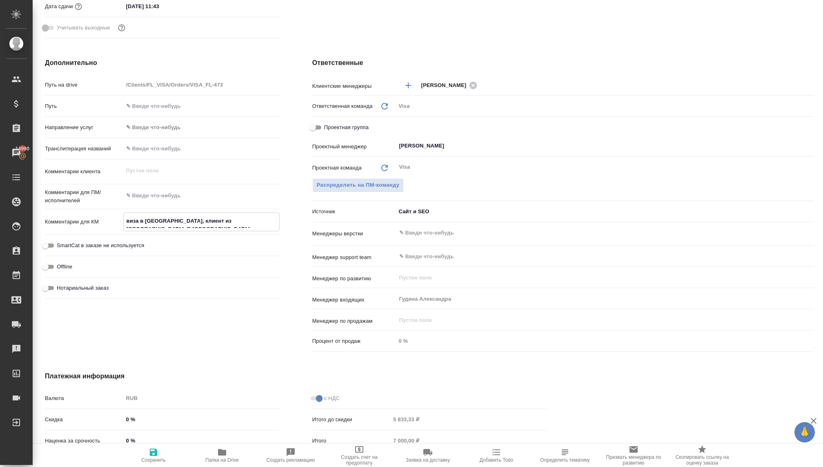
type textarea "x"
type textarea "виза в [GEOGRAPHIC_DATA], клиент из [GEOGRAPHIC_DATA]. В [GEOGRAPHIC_DATA] не п…"
type textarea "x"
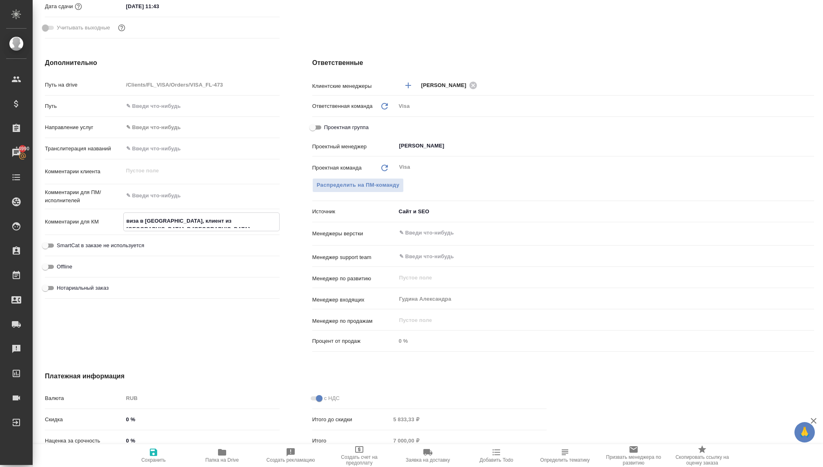
type textarea "x"
type textarea "виза в [GEOGRAPHIC_DATA], клиент из [GEOGRAPHIC_DATA]. В [GEOGRAPHIC_DATA] не п…"
type textarea "x"
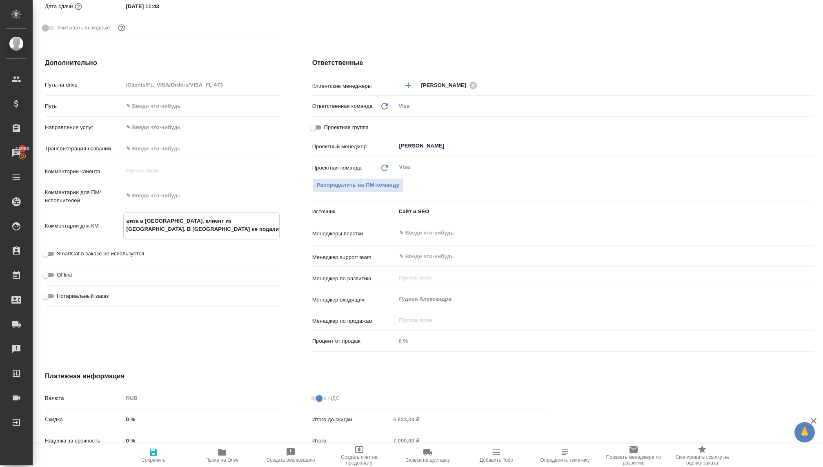
type textarea "x"
type textarea "виза в [GEOGRAPHIC_DATA], клиент из [GEOGRAPHIC_DATA]. В [GEOGRAPHIC_DATA] не п…"
type textarea "x"
type textarea "виза в [GEOGRAPHIC_DATA], клиент из [GEOGRAPHIC_DATA]. В [GEOGRAPHIC_DATA] не п…"
type textarea "x"
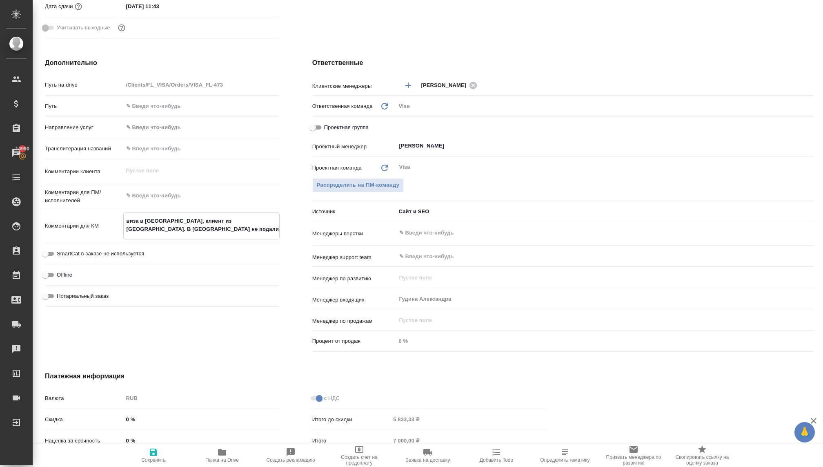
type textarea "x"
type textarea "виза в [GEOGRAPHIC_DATA], клиент из [GEOGRAPHIC_DATA]. В [GEOGRAPHIC_DATA] не п…"
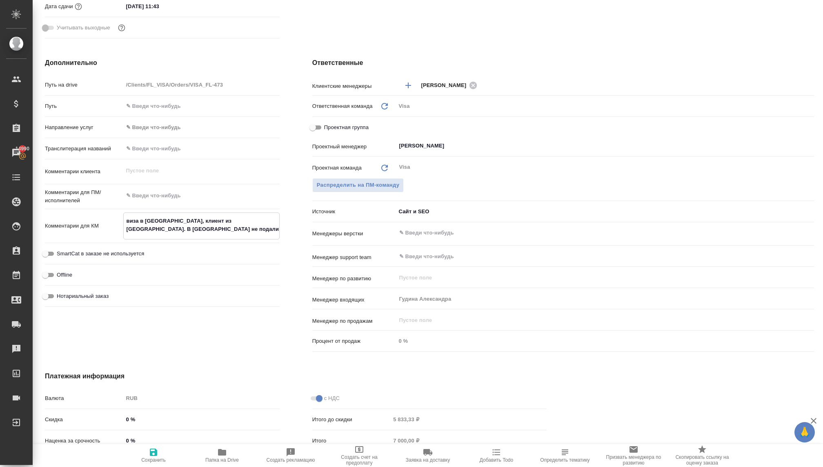
type textarea "x"
type textarea "виза в [GEOGRAPHIC_DATA], клиент из [GEOGRAPHIC_DATA]. В [GEOGRAPHIC_DATA] не п…"
type textarea "x"
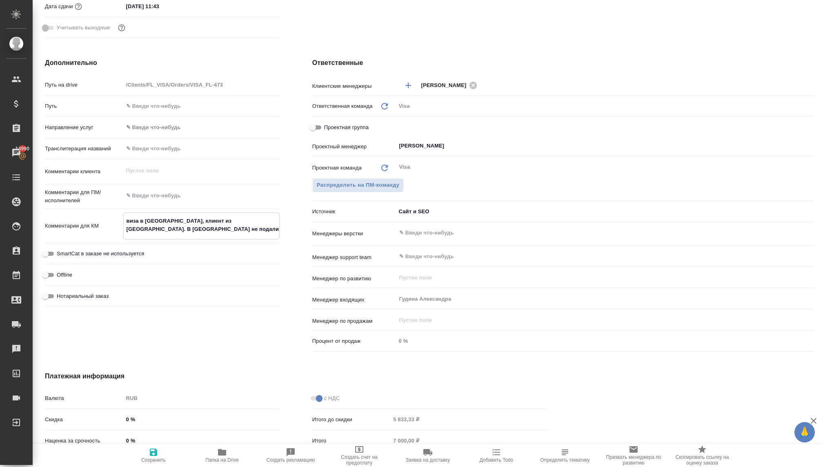
type textarea "x"
type textarea "виза в [GEOGRAPHIC_DATA], клиент из [GEOGRAPHIC_DATA]. В [GEOGRAPHIC_DATA] не п…"
type textarea "x"
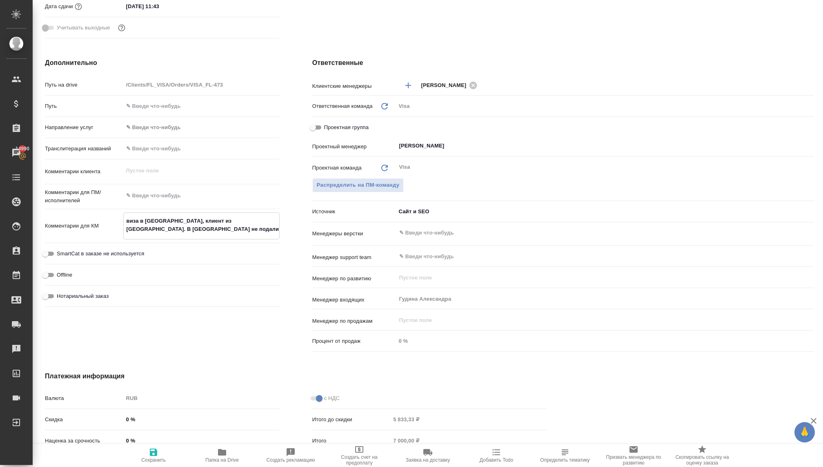
type textarea "x"
type textarea "виза в [GEOGRAPHIC_DATA], клиент из [GEOGRAPHIC_DATA]. В [GEOGRAPHIC_DATA] не п…"
type textarea "x"
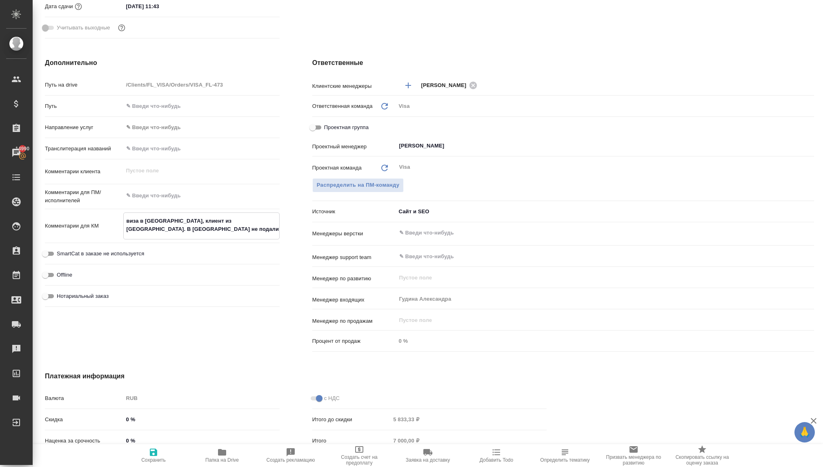
type textarea "виза в [GEOGRAPHIC_DATA], клиент из [GEOGRAPHIC_DATA]. В [GEOGRAPHIC_DATA] не п…"
type textarea "x"
type textarea "виза в [GEOGRAPHIC_DATA], клиент из [GEOGRAPHIC_DATA]. В [GEOGRAPHIC_DATA] не п…"
type textarea "x"
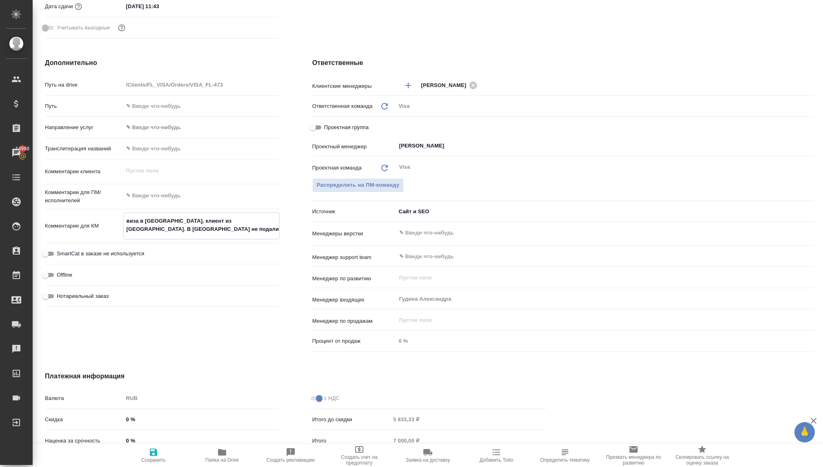
type textarea "x"
type textarea "виза в [GEOGRAPHIC_DATA], клиент из [GEOGRAPHIC_DATA]. В [GEOGRAPHIC_DATA] не п…"
type textarea "x"
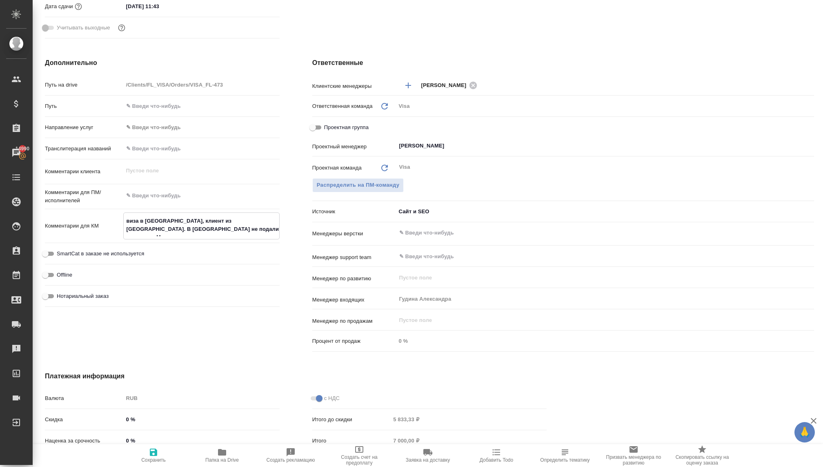
type textarea "x"
type textarea "виза в [GEOGRAPHIC_DATA], клиент из [GEOGRAPHIC_DATA]. В [GEOGRAPHIC_DATA] не п…"
type textarea "x"
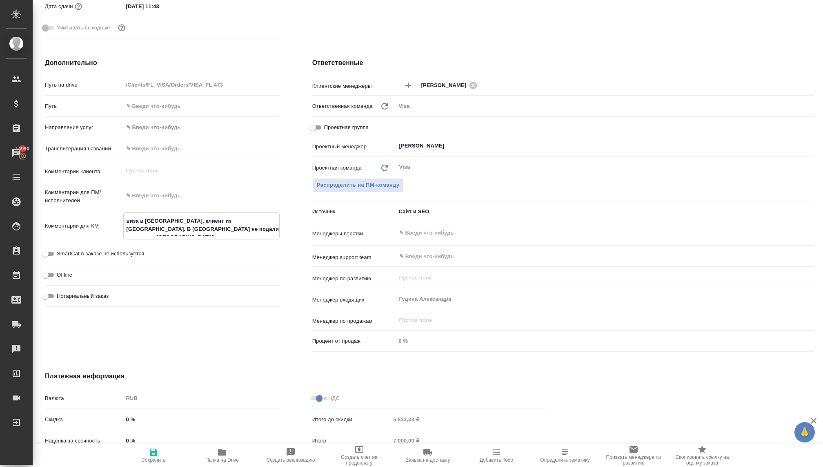
type textarea "x"
type textarea "виза в [GEOGRAPHIC_DATA], клиент из [GEOGRAPHIC_DATA]. В [GEOGRAPHIC_DATA] не п…"
type textarea "x"
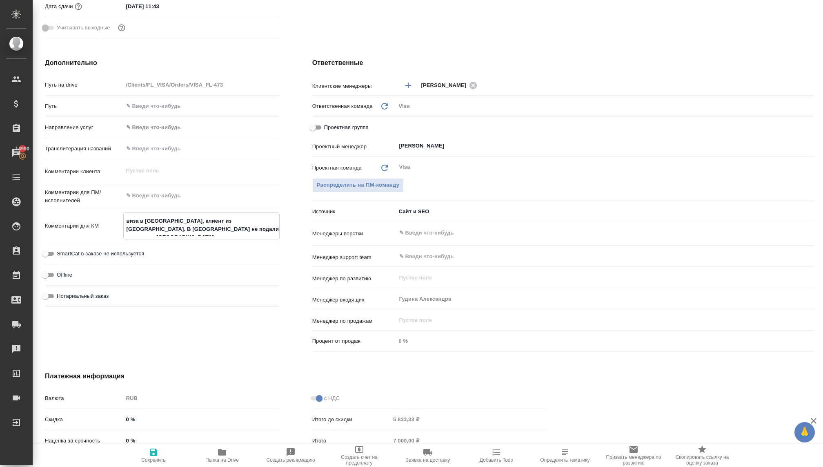
type textarea "виза в [GEOGRAPHIC_DATA], клиент из [GEOGRAPHIC_DATA]. В [GEOGRAPHIC_DATA] не п…"
type textarea "x"
type textarea "виза в [GEOGRAPHIC_DATA], клиент из [GEOGRAPHIC_DATA]. В [GEOGRAPHIC_DATA] не п…"
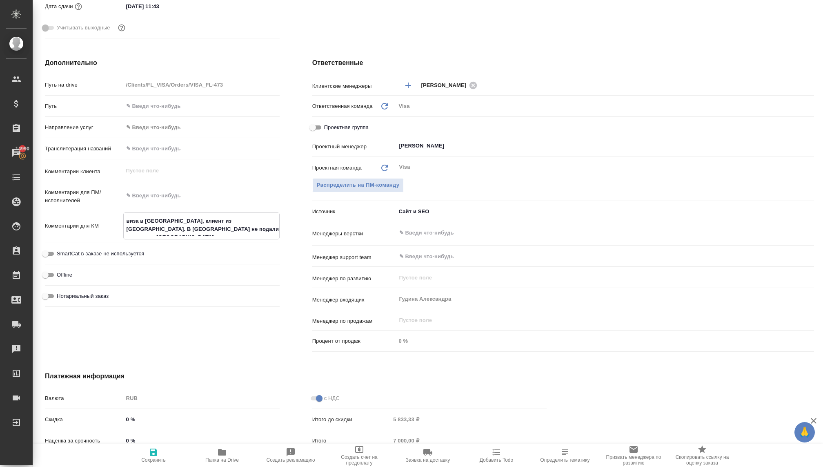
type textarea "x"
type textarea "виза в [GEOGRAPHIC_DATA], клиент из [GEOGRAPHIC_DATA]. В [GEOGRAPHIC_DATA] не п…"
type textarea "x"
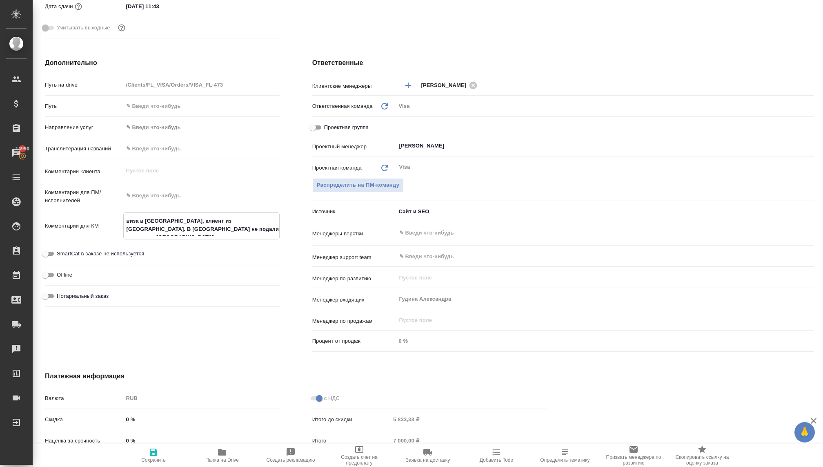
type textarea "x"
type textarea "виза в [GEOGRAPHIC_DATA], клиент из [GEOGRAPHIC_DATA]. В [GEOGRAPHIC_DATA] не п…"
type textarea "x"
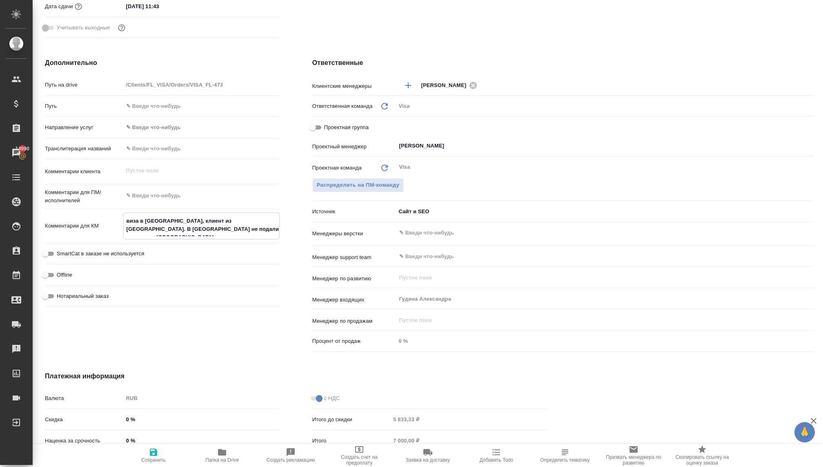
type textarea "x"
type textarea "виза в [GEOGRAPHIC_DATA], клиент из [GEOGRAPHIC_DATA]. В [GEOGRAPHIC_DATA] не п…"
type textarea "x"
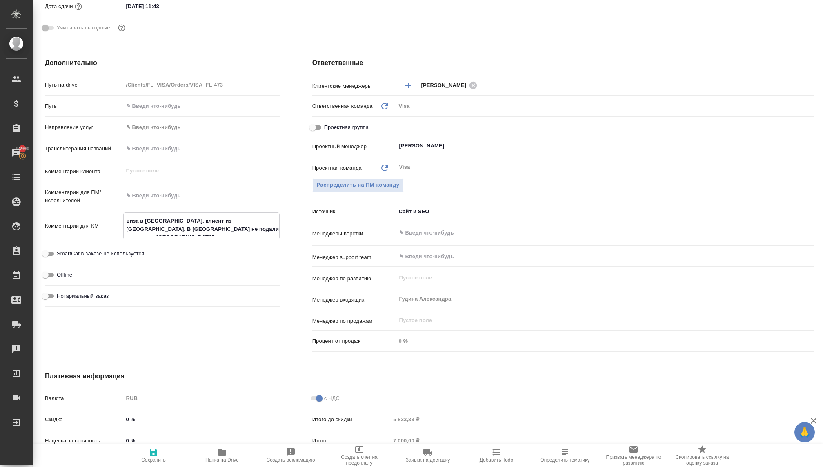
type textarea "виза в [GEOGRAPHIC_DATA], клиент из [GEOGRAPHIC_DATA]. В [GEOGRAPHIC_DATA] не п…"
type textarea "x"
type textarea "виза в [GEOGRAPHIC_DATA], клиент из [GEOGRAPHIC_DATA]. В [GEOGRAPHIC_DATA] не п…"
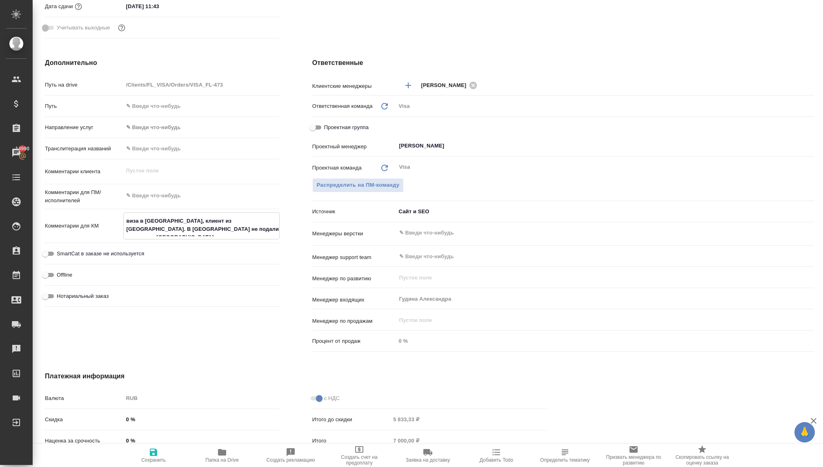
type textarea "x"
type textarea "виза в [GEOGRAPHIC_DATA], клиент из [GEOGRAPHIC_DATA]. В [GEOGRAPHIC_DATA] не п…"
click at [167, 191] on textarea at bounding box center [201, 196] width 156 height 14
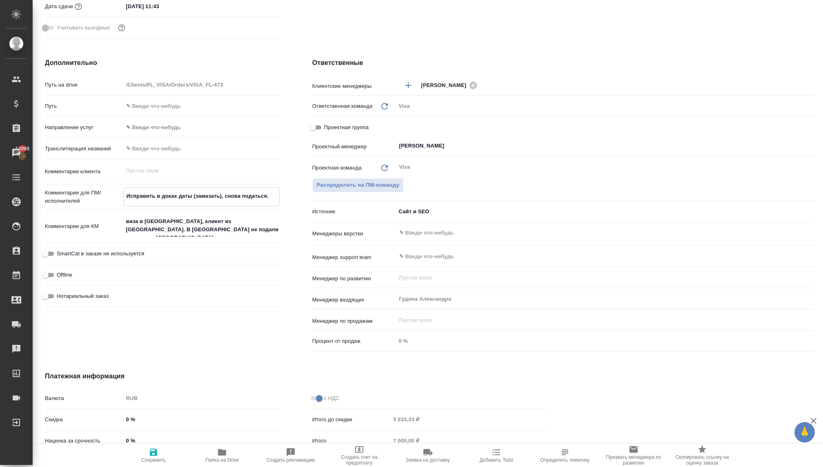
click at [150, 453] on icon "button" at bounding box center [153, 451] width 7 height 7
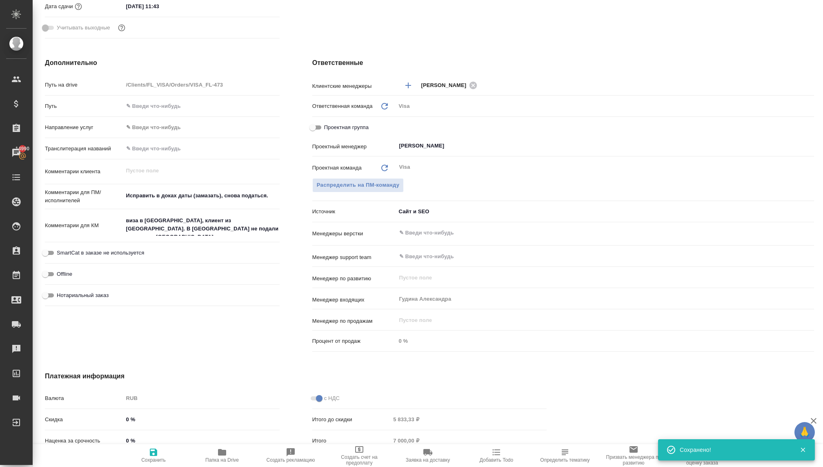
scroll to position [0, 0]
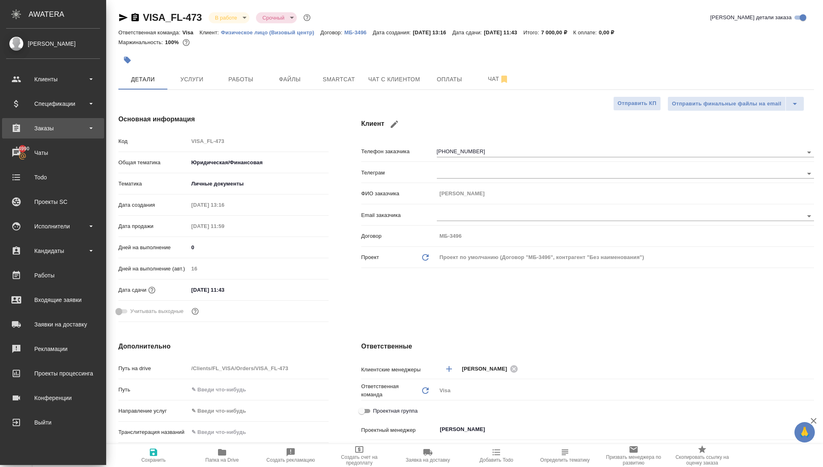
click at [48, 126] on div "Заказы" at bounding box center [53, 128] width 94 height 12
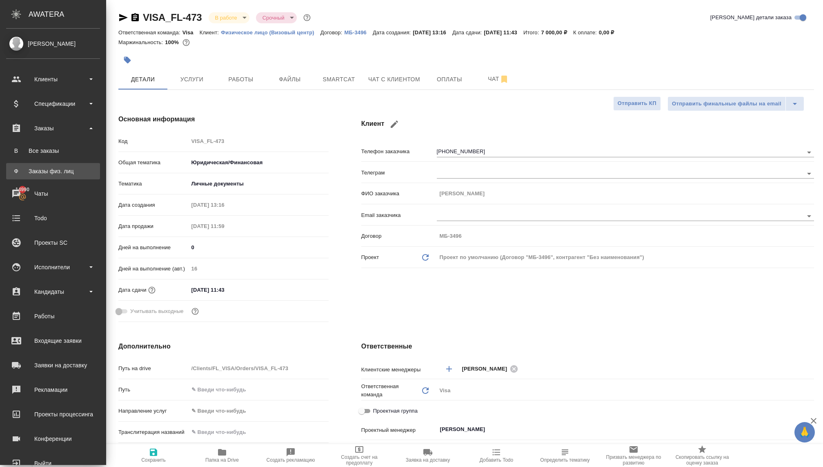
click at [50, 168] on div "Заказы физ. лиц" at bounding box center [53, 171] width 86 height 8
